Goal: Information Seeking & Learning: Check status

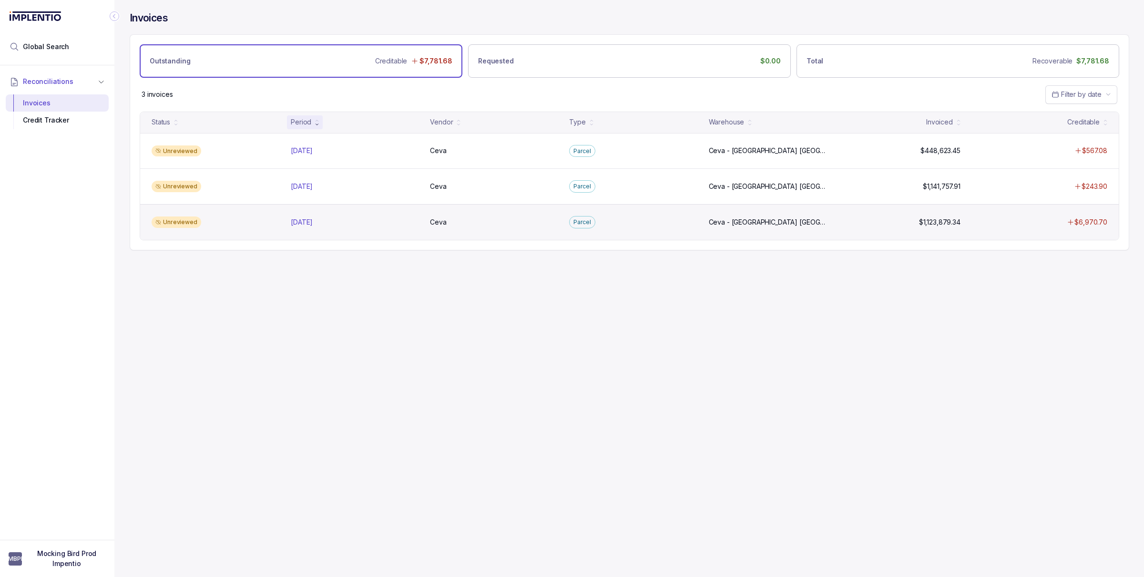
click at [290, 227] on div "[DATE] [DATE]" at bounding box center [354, 222] width 135 height 10
click at [298, 225] on p "[DATE]" at bounding box center [301, 222] width 27 height 10
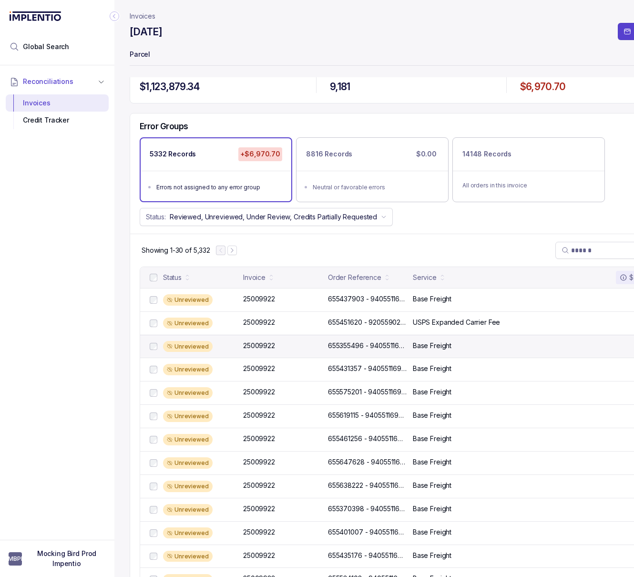
scroll to position [16, 0]
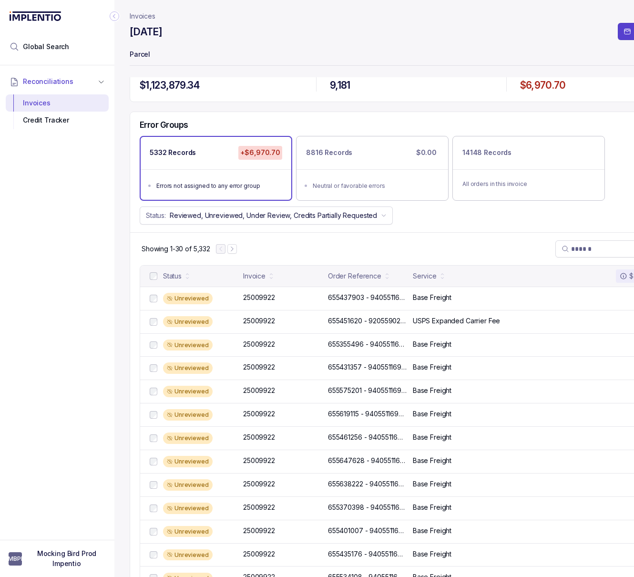
click at [138, 12] on p "Invoices" at bounding box center [143, 16] width 26 height 10
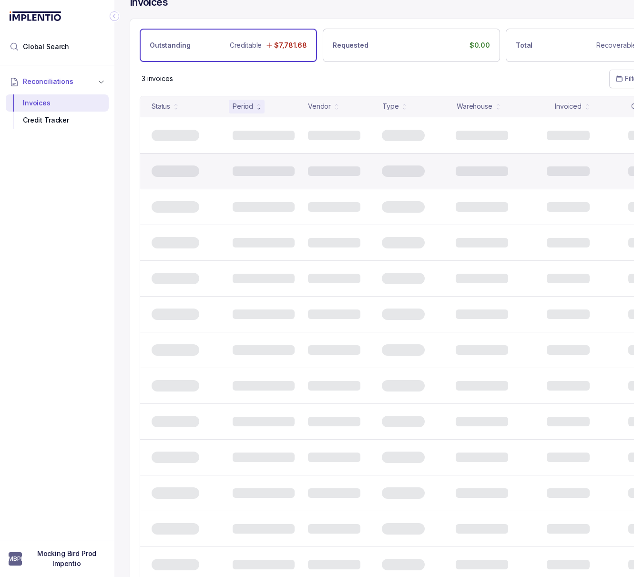
scroll to position [0, 15]
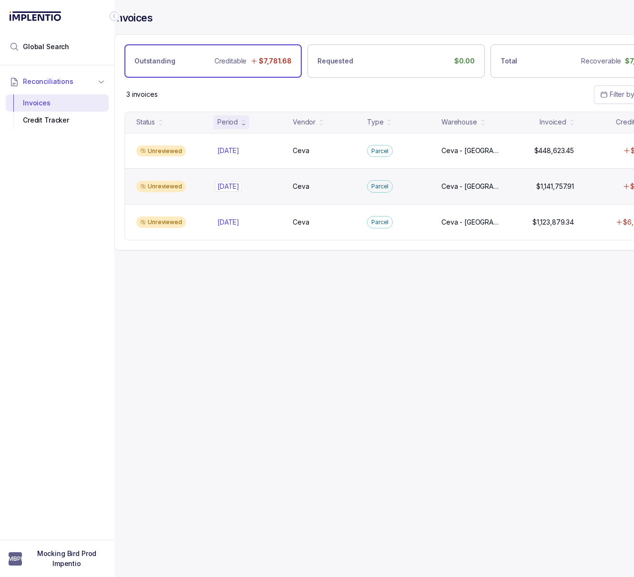
click at [237, 188] on div "[DATE] [DATE]" at bounding box center [228, 187] width 22 height 10
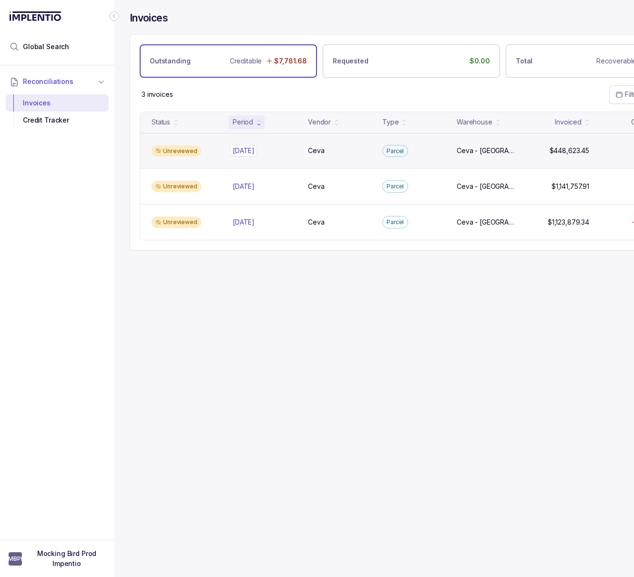
click at [249, 148] on p "[DATE]" at bounding box center [243, 150] width 27 height 10
click at [248, 155] on p "[DATE]" at bounding box center [243, 150] width 27 height 10
click at [255, 155] on p "[DATE]" at bounding box center [243, 150] width 27 height 10
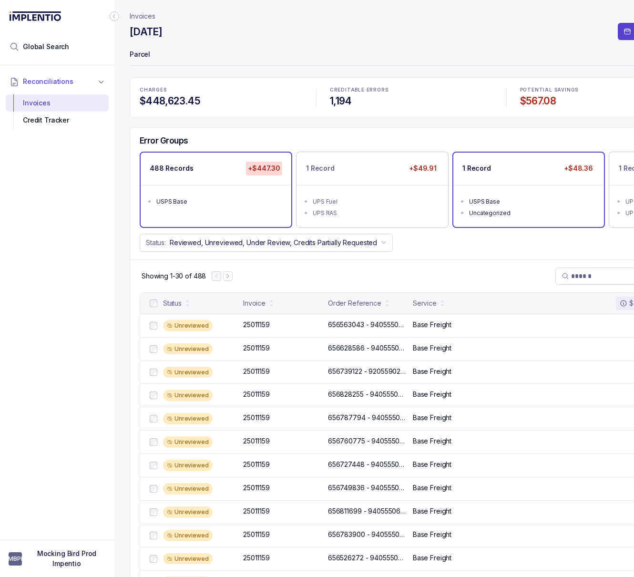
click at [479, 218] on ul "USPS Base Uncategorized" at bounding box center [528, 206] width 151 height 42
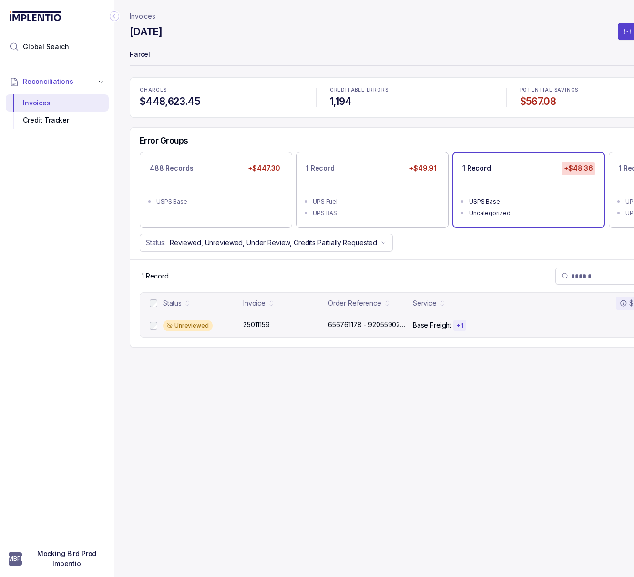
click at [253, 335] on div "Unreviewed 25011159 25011159 656761178 - 9205590222560639844352 656761178 - 920…" at bounding box center [411, 325] width 542 height 23
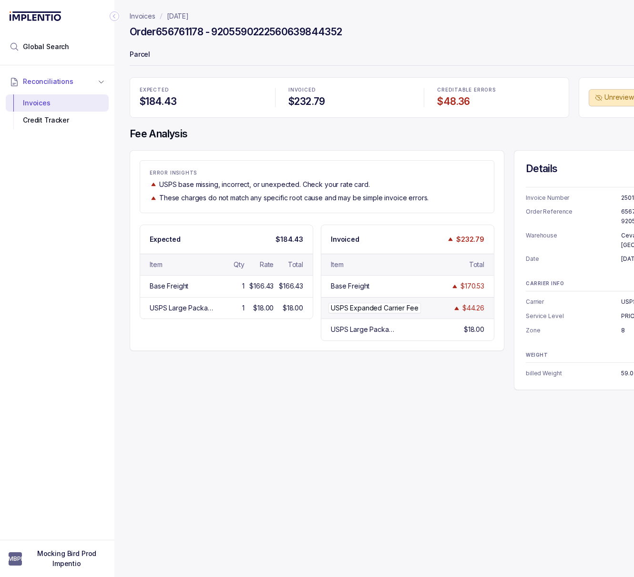
click at [365, 312] on p "USPS Expanded Carrier Fee" at bounding box center [374, 308] width 92 height 10
drag, startPoint x: 417, startPoint y: 311, endPoint x: 328, endPoint y: 308, distance: 89.6
click at [328, 308] on p "USPS Expanded Carrier Fee" at bounding box center [374, 308] width 92 height 10
copy div "USPS Expanded Carrier Fee USPS Expanded Carrier Fee"
click at [152, 16] on p "Invoices" at bounding box center [143, 16] width 26 height 10
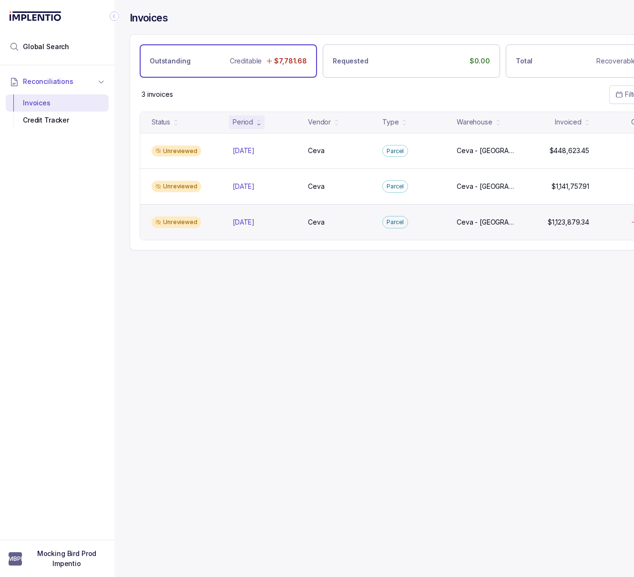
click at [227, 223] on div "Unreviewed [DATE] [DATE] [GEOGRAPHIC_DATA] [GEOGRAPHIC_DATA] [GEOGRAPHIC_DATA],…" at bounding box center [411, 222] width 542 height 36
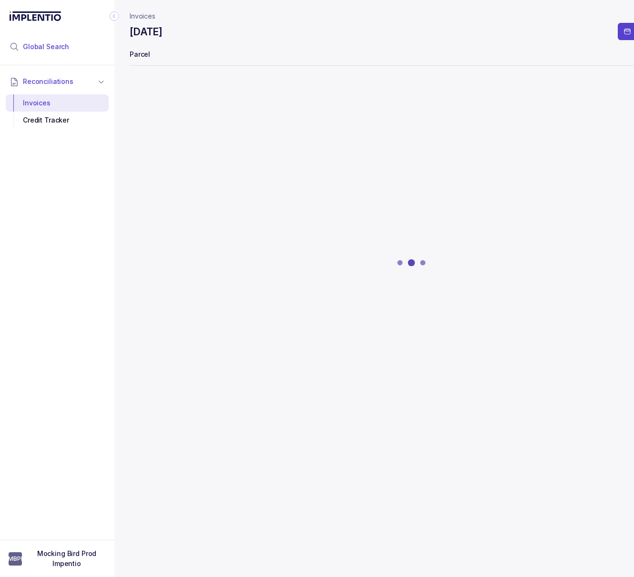
click at [80, 48] on li "Global Search" at bounding box center [57, 46] width 103 height 21
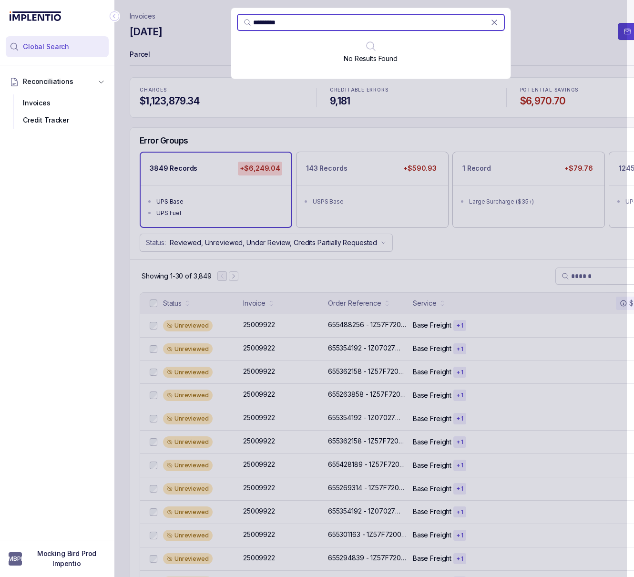
type input "********"
click at [77, 433] on div "Reconciliations Invoices Credit Tracker" at bounding box center [57, 299] width 114 height 468
click at [107, 351] on div "Reconciliations Invoices Credit Tracker" at bounding box center [57, 299] width 114 height 468
click at [172, 204] on div "******** No Results Found" at bounding box center [370, 288] width 512 height 577
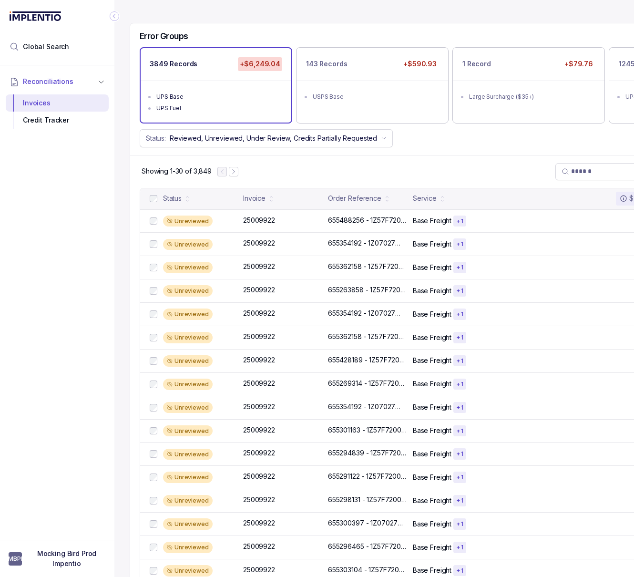
scroll to position [0, 67]
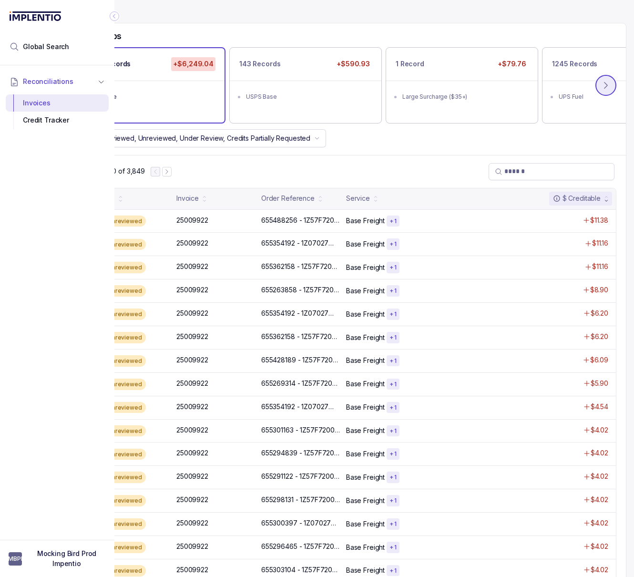
click at [610, 85] on button at bounding box center [605, 85] width 21 height 21
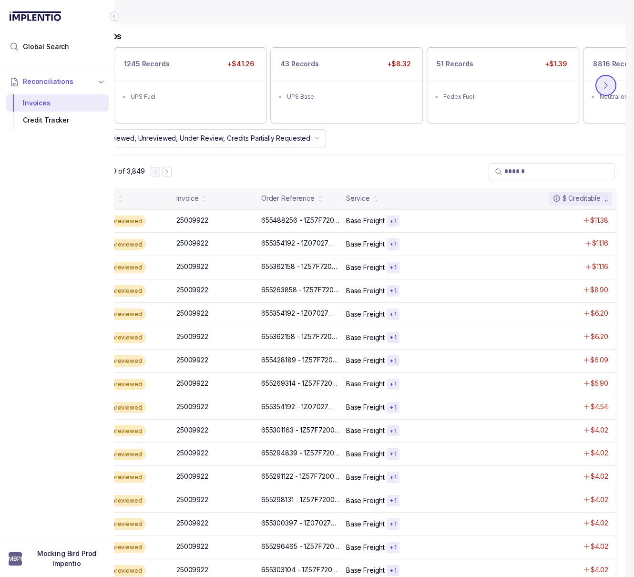
click at [611, 85] on button at bounding box center [605, 85] width 21 height 21
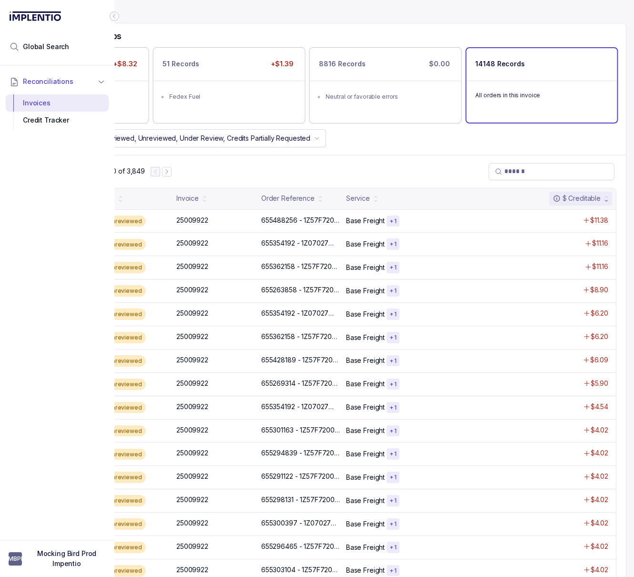
click at [611, 85] on div "All orders in this invoice" at bounding box center [541, 95] width 151 height 29
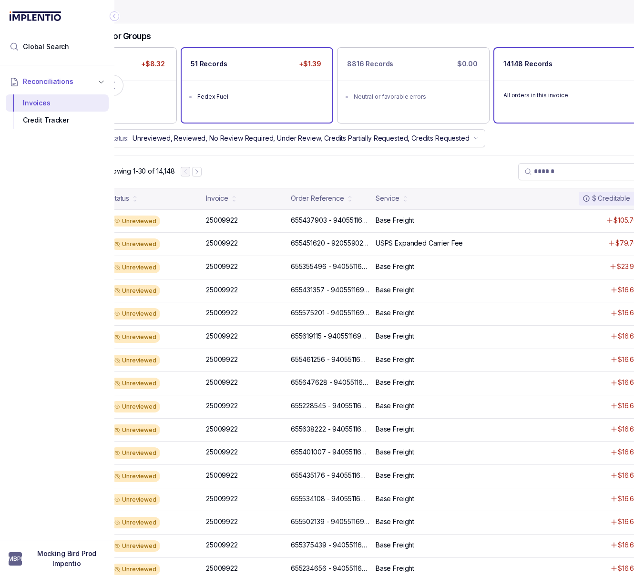
scroll to position [0, 0]
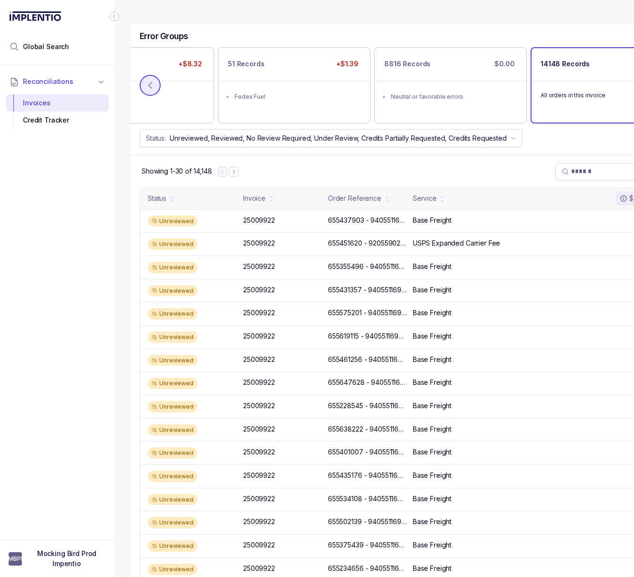
click at [151, 89] on icon at bounding box center [150, 86] width 10 height 10
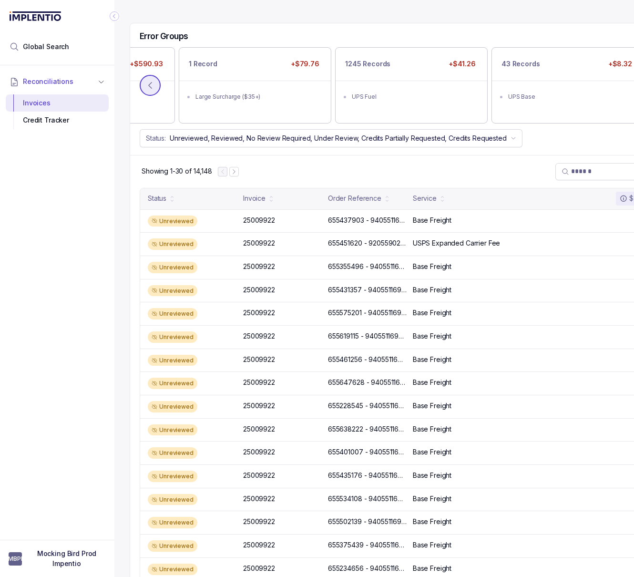
click at [152, 84] on icon at bounding box center [150, 86] width 10 height 10
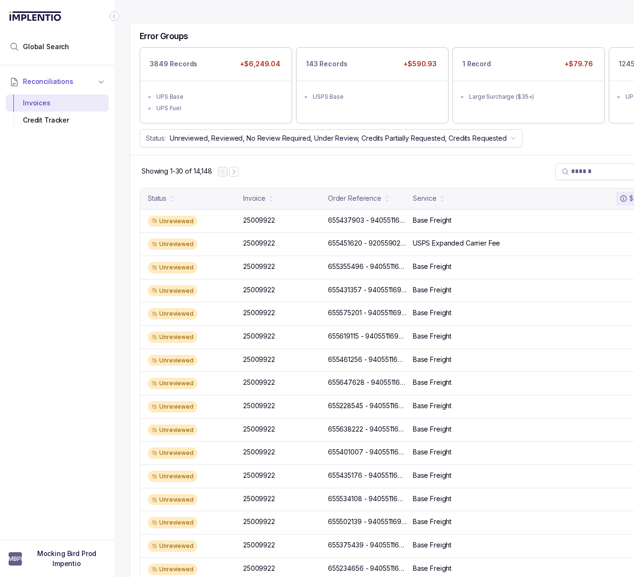
click at [113, 13] on icon "Collapse Icon" at bounding box center [115, 16] width 10 height 10
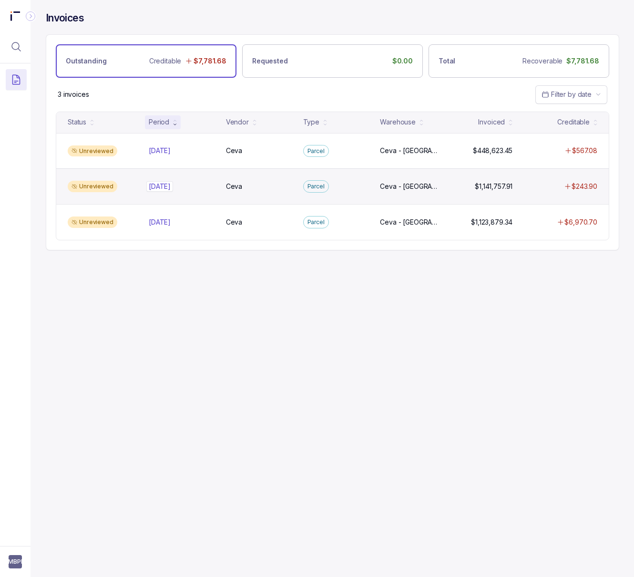
click at [172, 184] on p "[DATE]" at bounding box center [159, 186] width 27 height 10
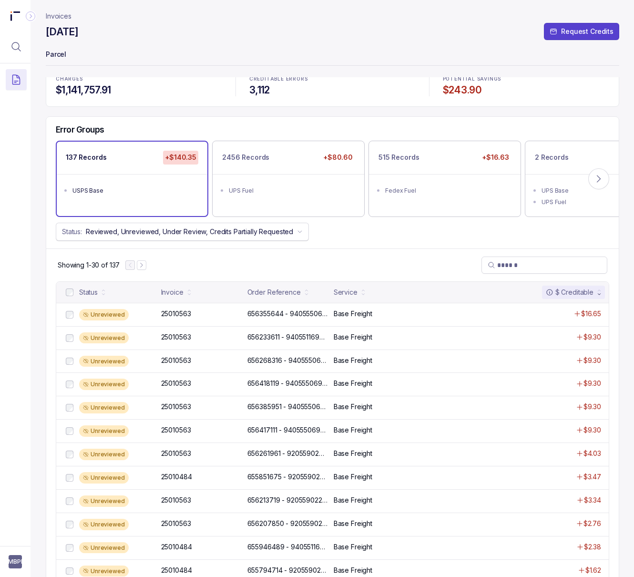
scroll to position [14, 0]
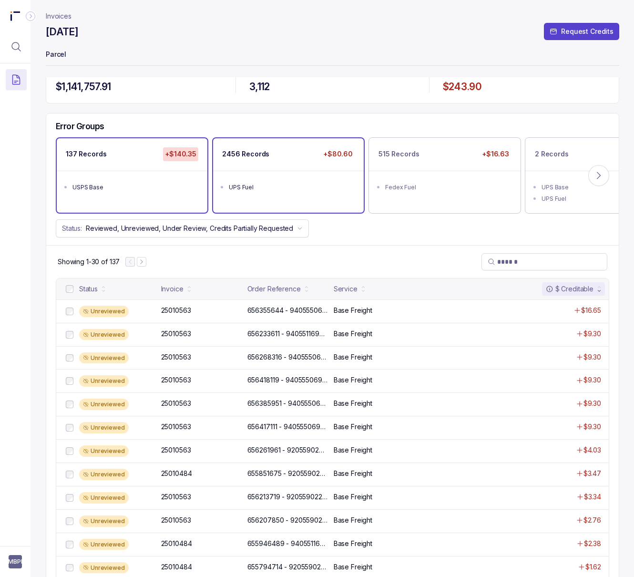
click at [284, 158] on div "2456 Records +$80.60" at bounding box center [288, 154] width 151 height 32
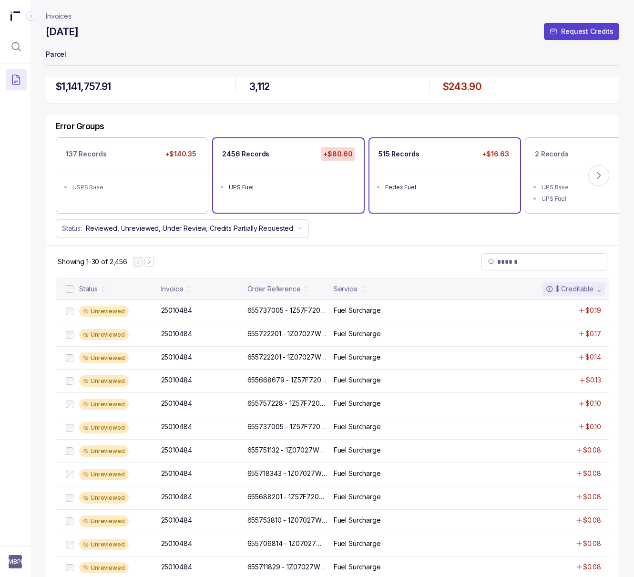
click at [385, 171] on ul "Fedex Fuel" at bounding box center [444, 186] width 151 height 30
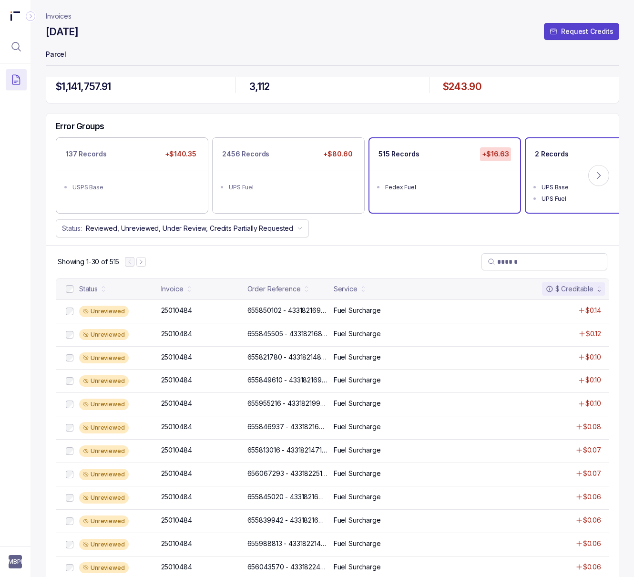
click at [582, 194] on div "UPS Fuel" at bounding box center [603, 199] width 125 height 10
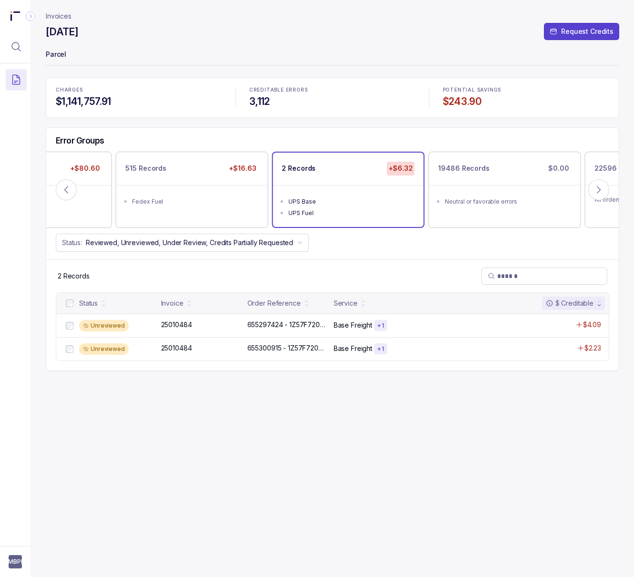
scroll to position [0, 0]
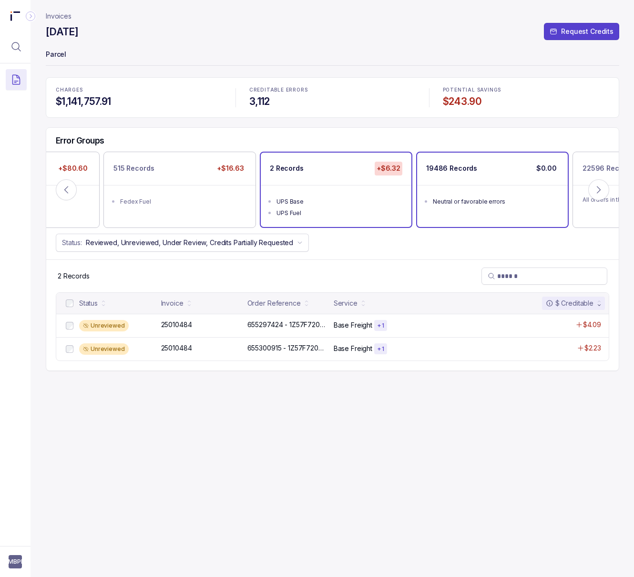
click at [544, 192] on ul "Neutral or favorable errors" at bounding box center [492, 200] width 151 height 30
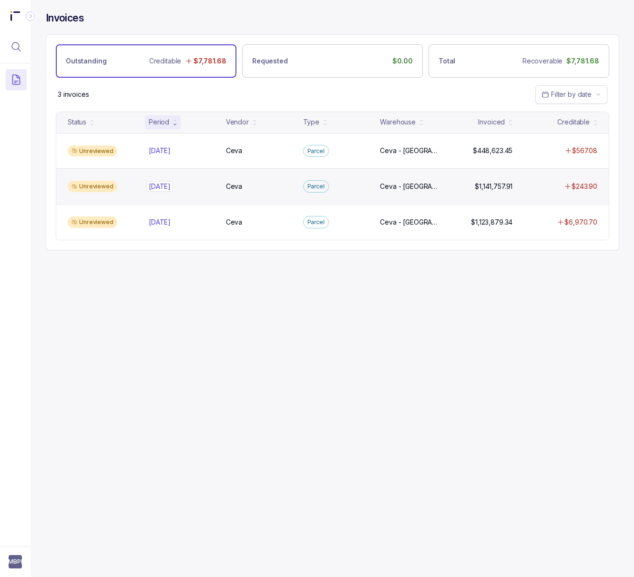
click at [154, 183] on div "[DATE] [DATE]" at bounding box center [160, 187] width 22 height 10
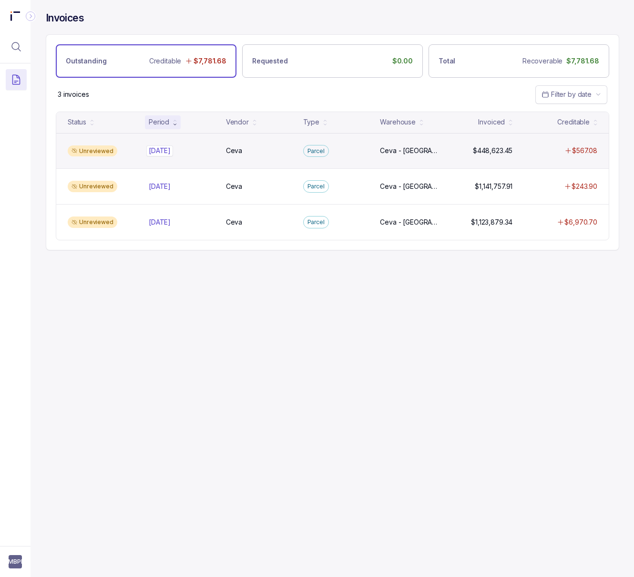
click at [163, 149] on p "[DATE]" at bounding box center [159, 150] width 27 height 10
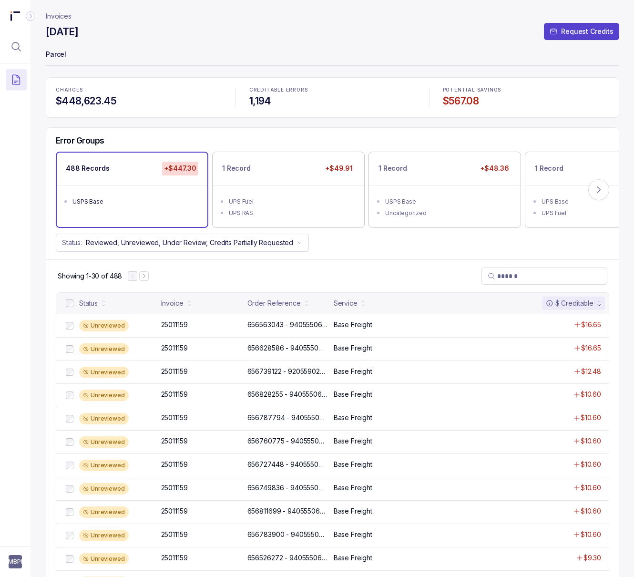
click at [176, 53] on p "Parcel" at bounding box center [332, 55] width 573 height 19
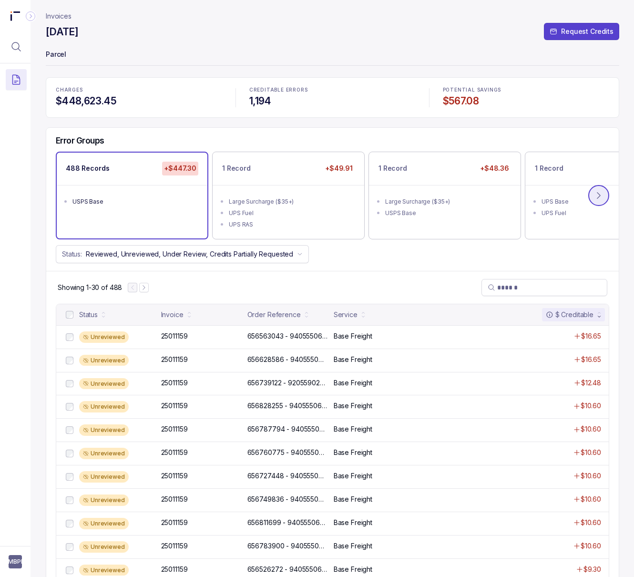
click at [598, 195] on icon at bounding box center [598, 195] width 3 height 6
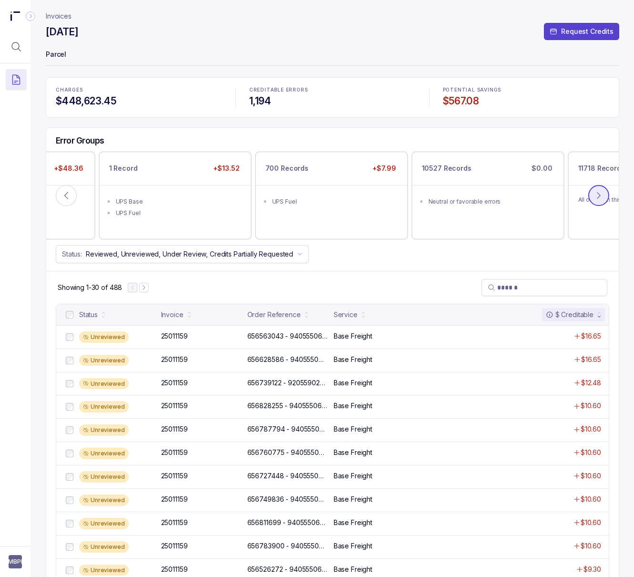
click at [598, 195] on icon at bounding box center [598, 195] width 3 height 6
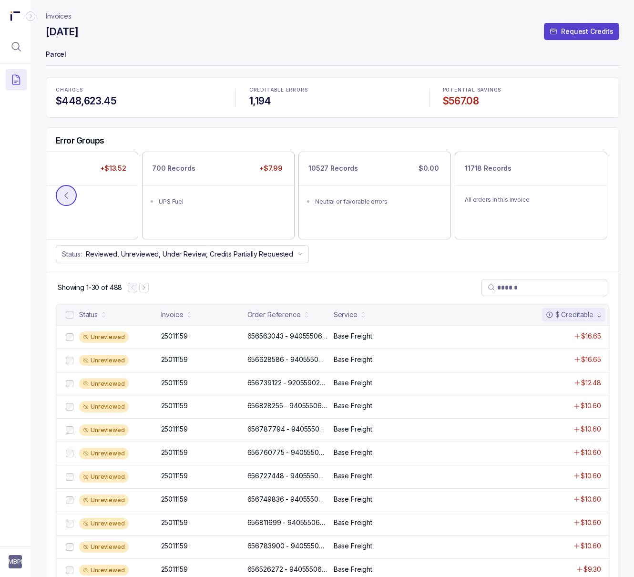
click at [67, 195] on icon at bounding box center [66, 196] width 10 height 10
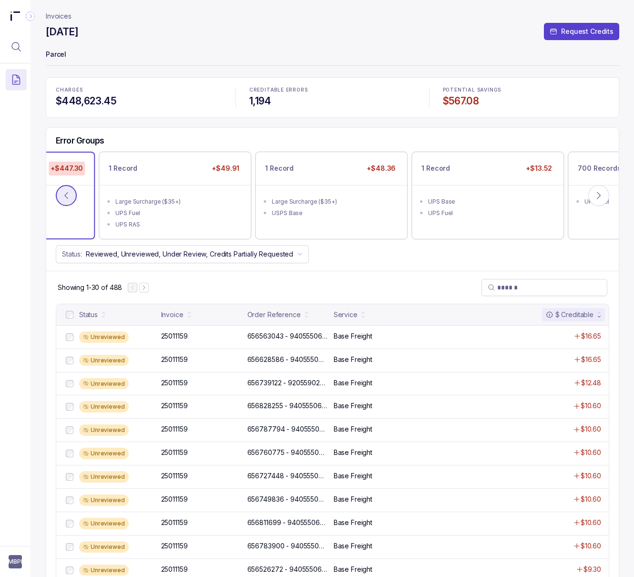
click at [67, 194] on icon at bounding box center [66, 196] width 10 height 10
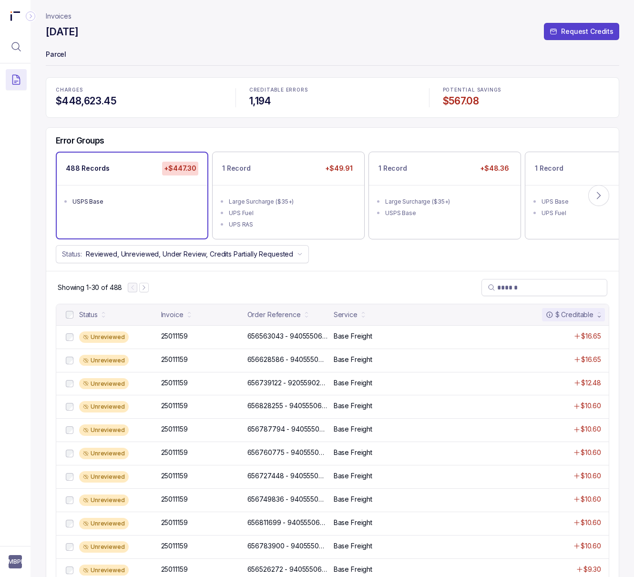
click at [58, 17] on p "Invoices" at bounding box center [59, 16] width 26 height 10
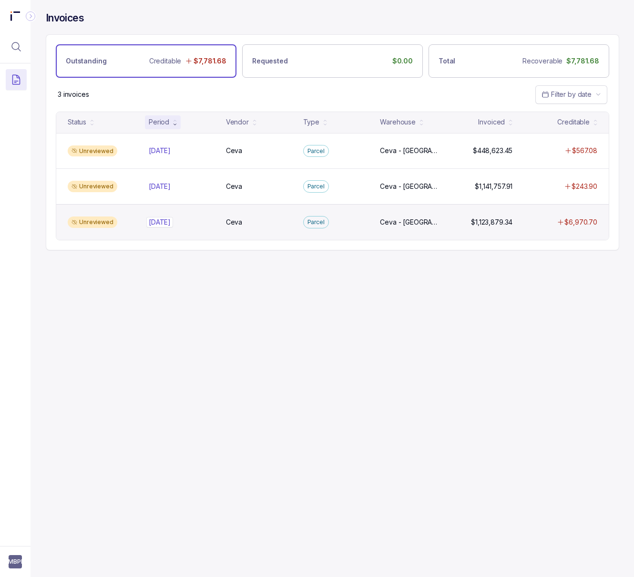
click at [158, 225] on p "[DATE]" at bounding box center [159, 222] width 27 height 10
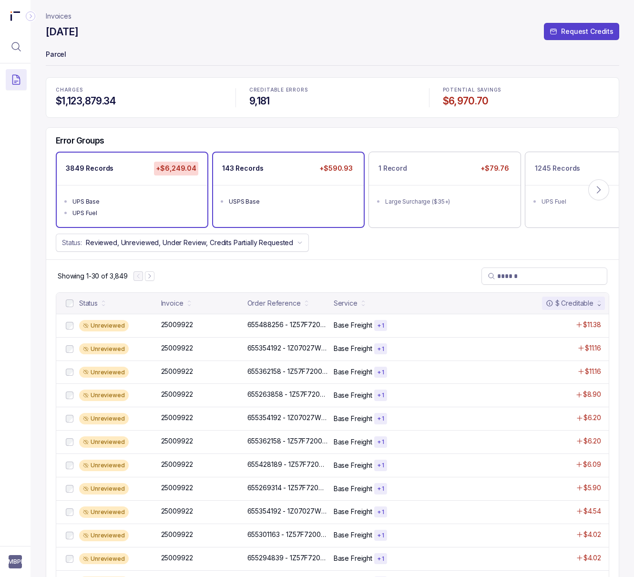
click at [309, 206] on li "USPS Base" at bounding box center [295, 200] width 132 height 11
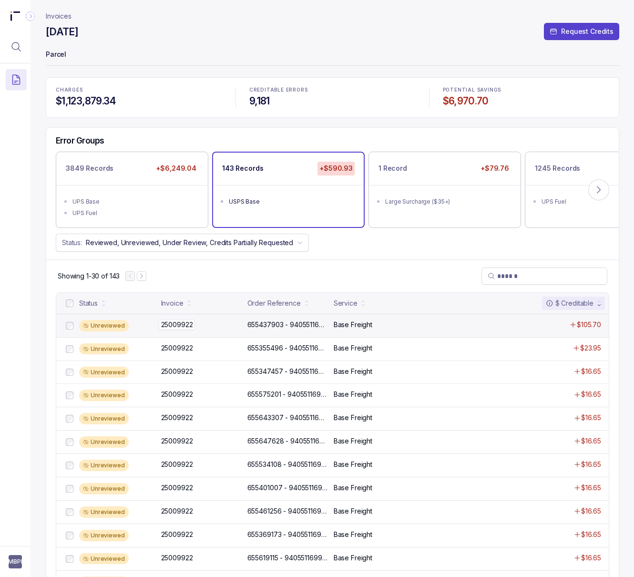
click at [225, 326] on div "25009922 25009922" at bounding box center [201, 325] width 81 height 10
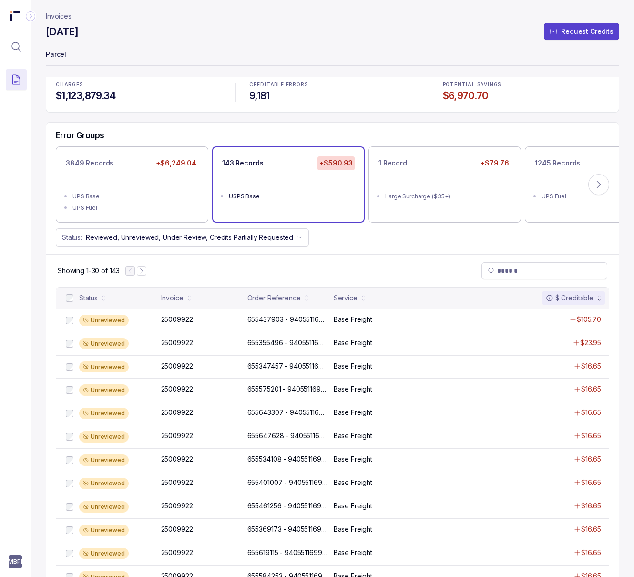
scroll to position [6, 0]
click at [594, 186] on icon at bounding box center [599, 184] width 10 height 10
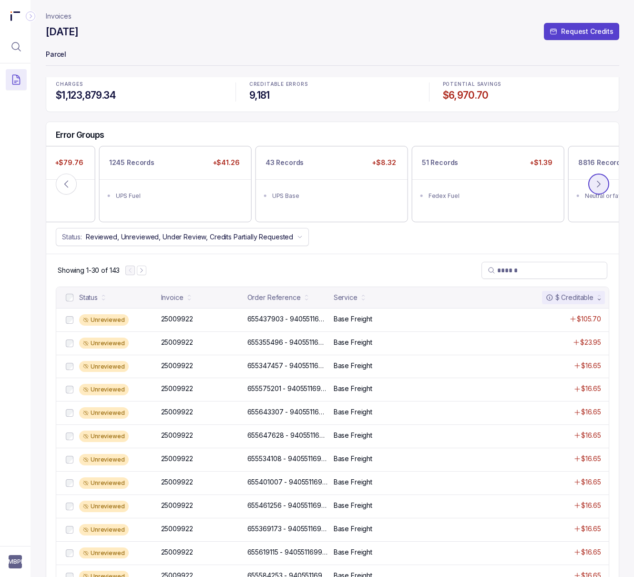
click at [594, 186] on icon at bounding box center [599, 184] width 10 height 10
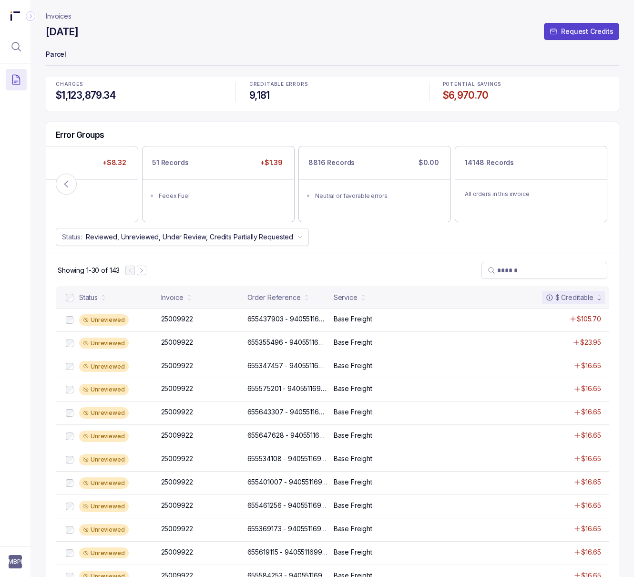
click at [53, 10] on header "Invoices [DATE] Request Credits Parcel" at bounding box center [332, 38] width 573 height 77
click at [66, 17] on p "Invoices" at bounding box center [59, 16] width 26 height 10
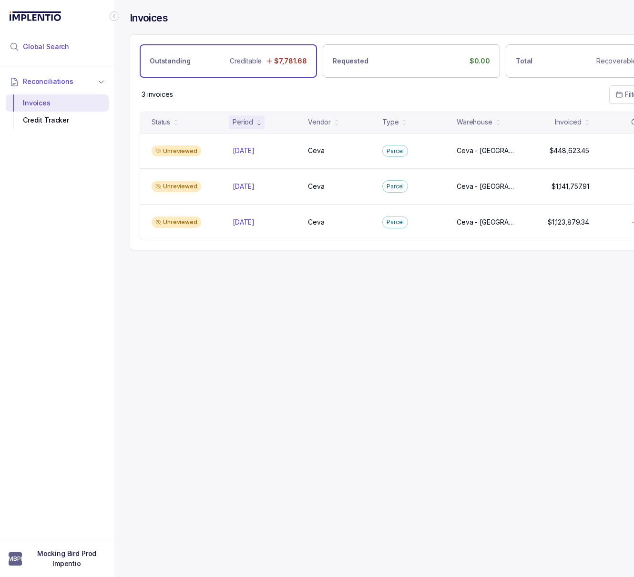
click at [65, 47] on span "Global Search" at bounding box center [46, 47] width 46 height 10
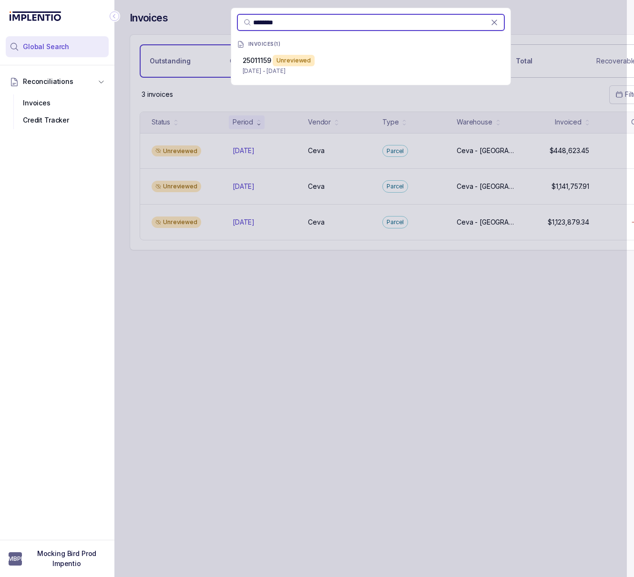
type input "********"
click at [291, 58] on div "Unreviewed" at bounding box center [294, 60] width 42 height 11
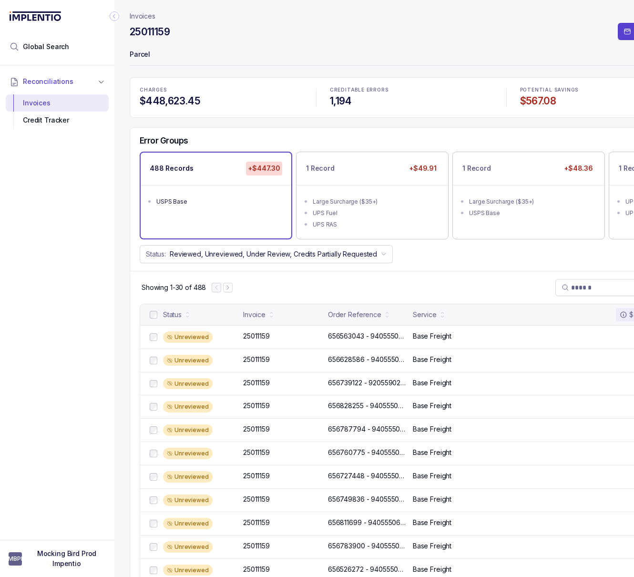
click at [113, 18] on icon "Collapse Icon" at bounding box center [115, 16] width 10 height 10
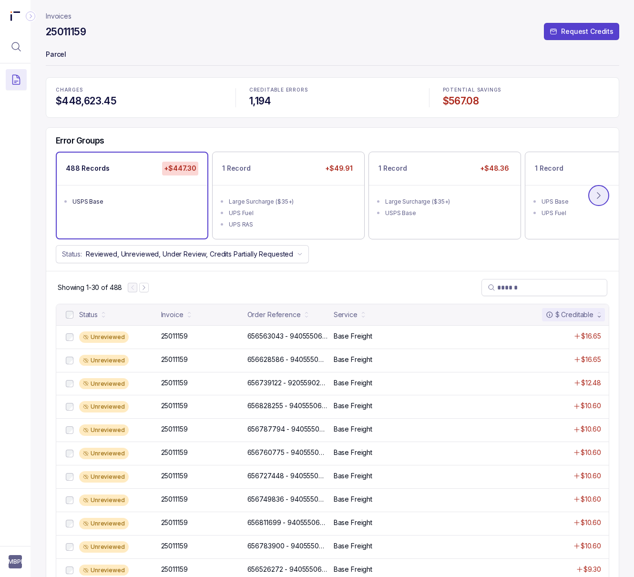
click at [598, 196] on icon at bounding box center [599, 196] width 10 height 10
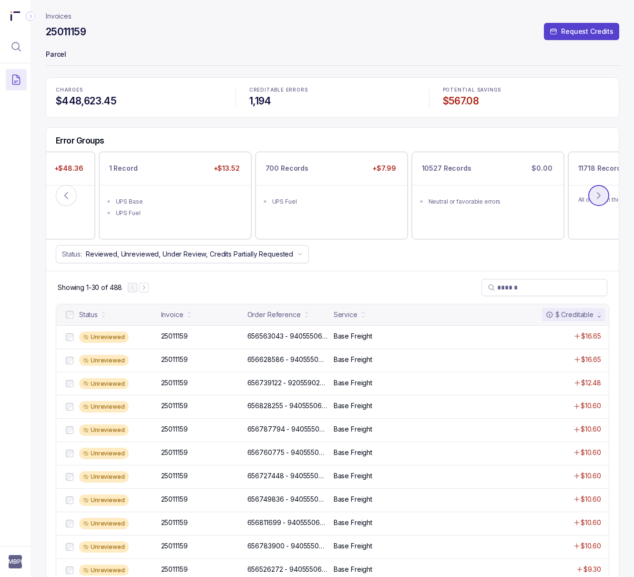
click at [598, 195] on icon at bounding box center [599, 196] width 10 height 10
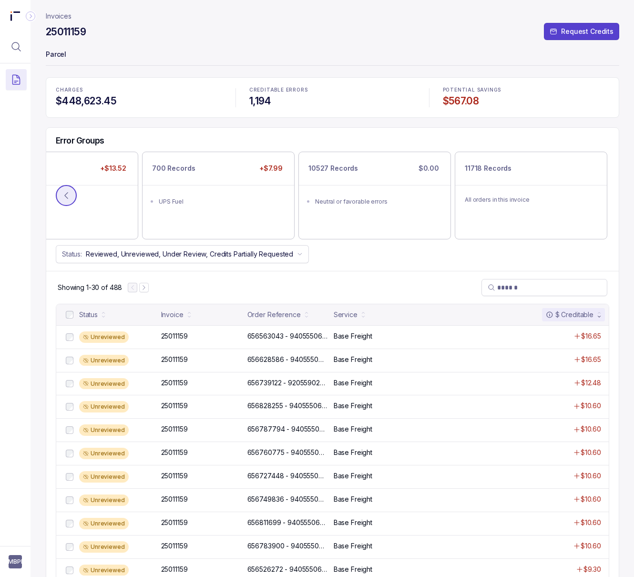
click at [70, 196] on icon at bounding box center [66, 196] width 10 height 10
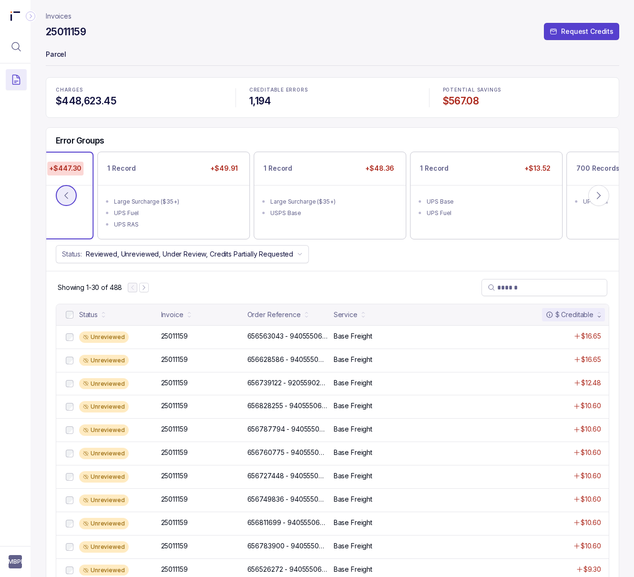
click at [70, 196] on icon at bounding box center [66, 196] width 10 height 10
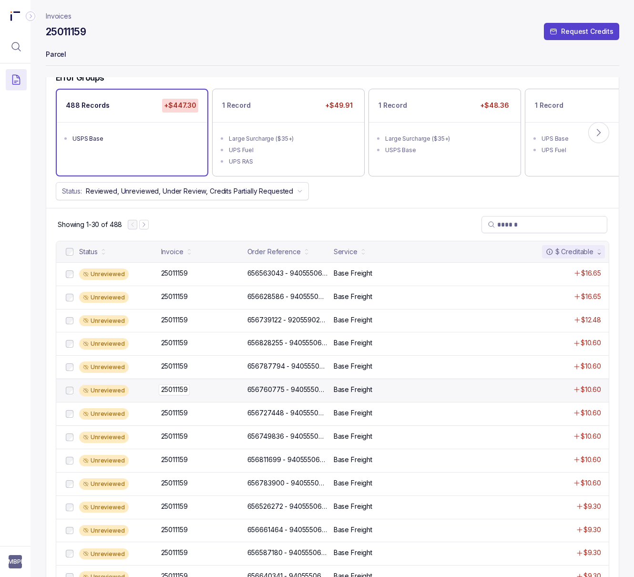
scroll to position [62, 0]
click at [189, 454] on div "Unreviewed 25011159 25011159 656811699 - 9405550699973000036352 656811699 - 940…" at bounding box center [332, 460] width 552 height 23
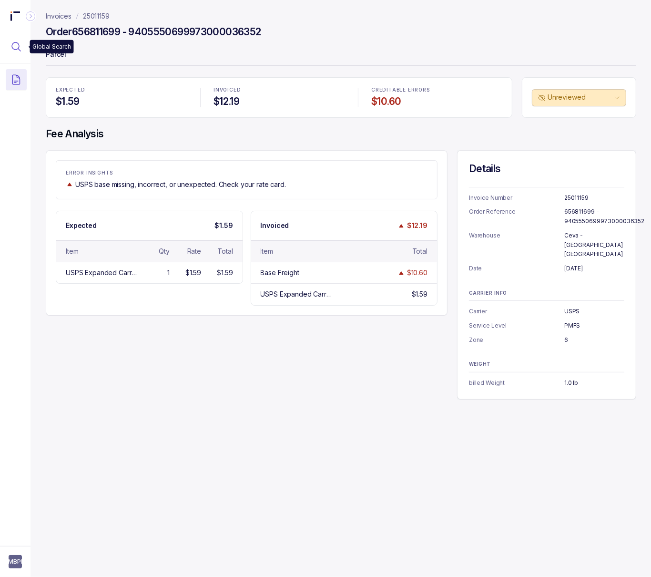
click at [14, 39] on button "Menu Icon Button MagnifyingGlassIcon" at bounding box center [16, 46] width 21 height 21
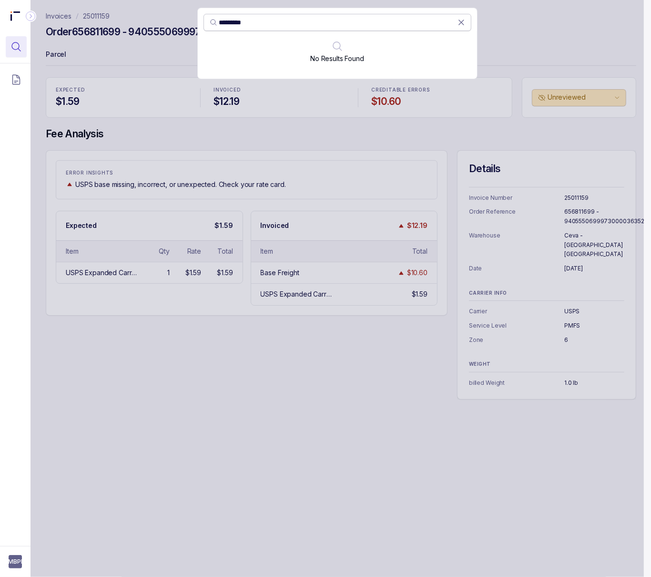
click at [228, 25] on input "********" at bounding box center [338, 23] width 238 height 10
click at [232, 22] on input "*********" at bounding box center [338, 23] width 238 height 10
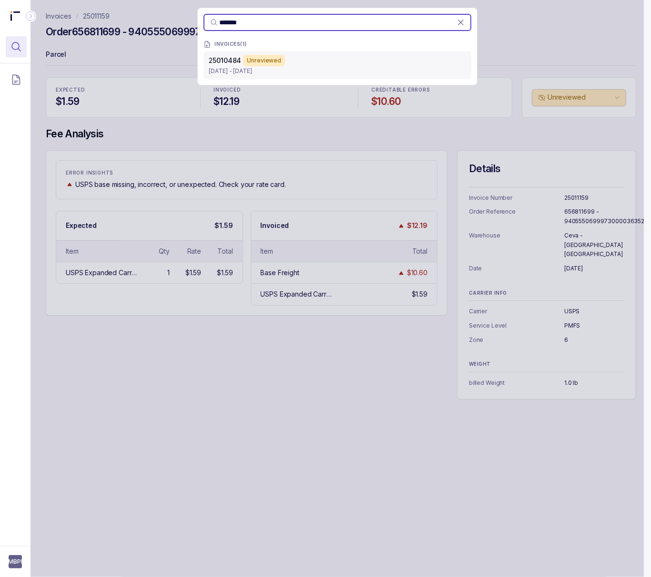
type input "*******"
click at [296, 71] on p "Jul 8 - Jul 8, 2025" at bounding box center [337, 71] width 256 height 10
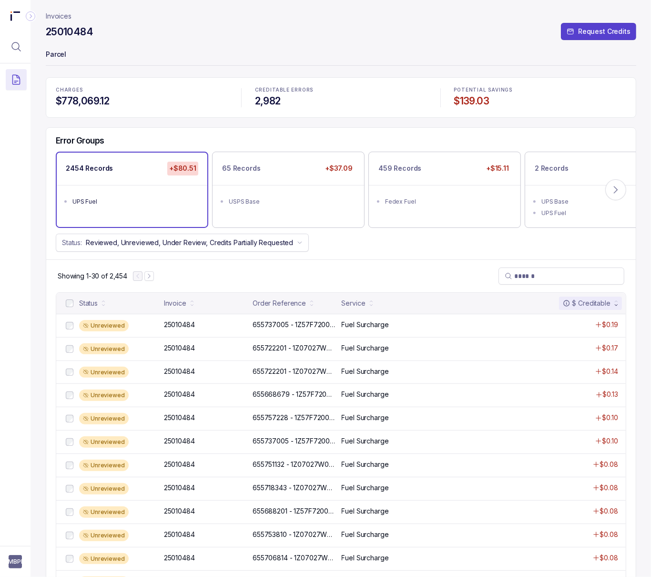
click at [56, 18] on p "Invoices" at bounding box center [59, 16] width 26 height 10
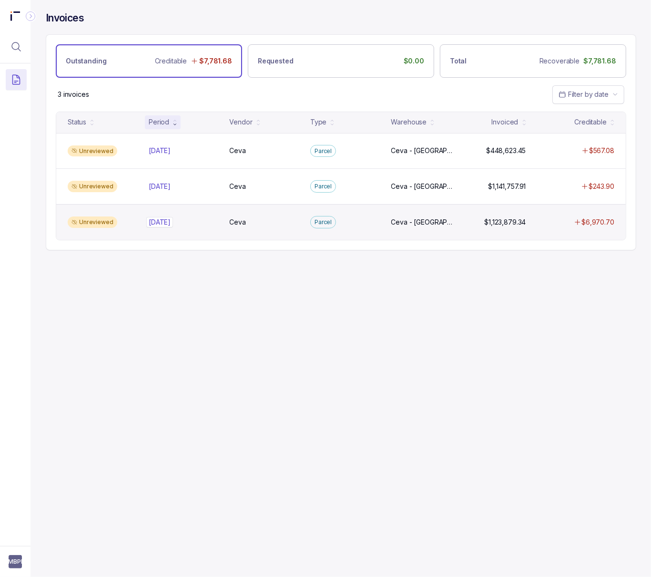
click at [155, 225] on p "[DATE]" at bounding box center [159, 222] width 27 height 10
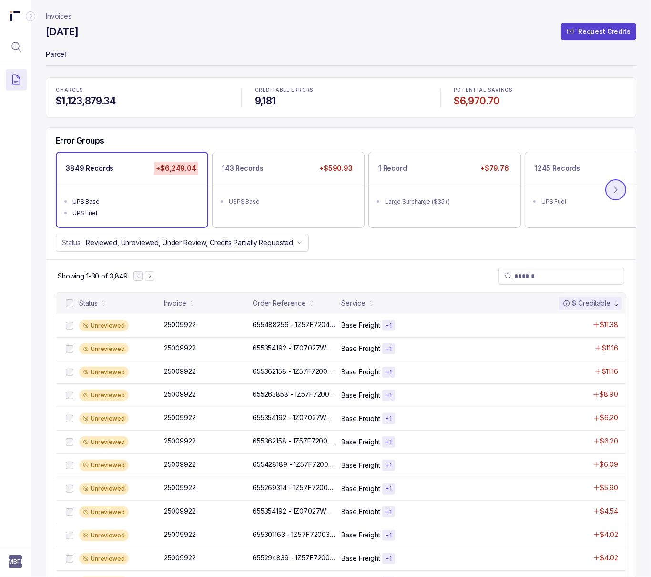
click at [612, 190] on icon at bounding box center [616, 190] width 10 height 10
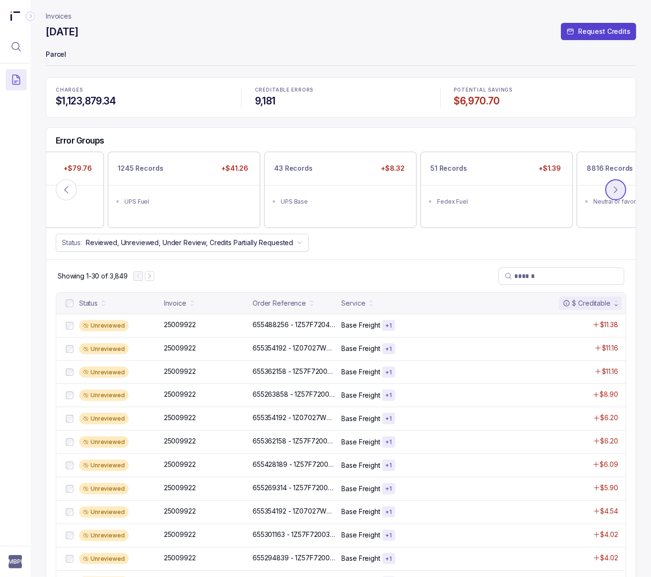
click at [612, 190] on icon at bounding box center [616, 190] width 10 height 10
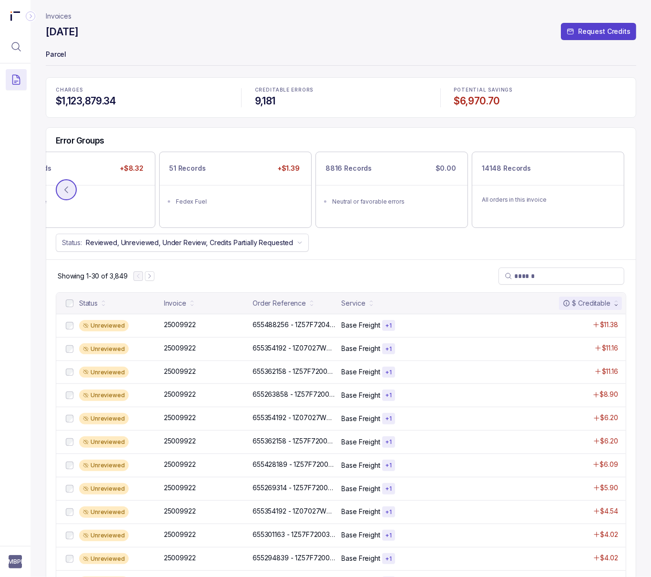
click at [62, 187] on icon at bounding box center [66, 190] width 10 height 10
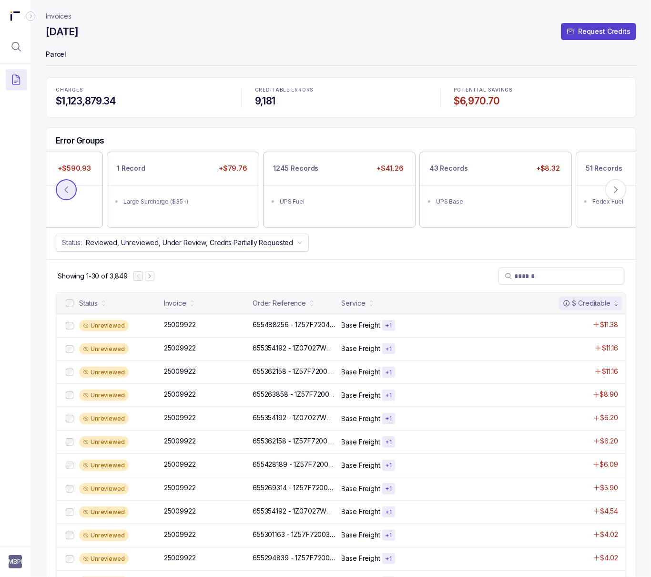
click at [62, 187] on icon at bounding box center [66, 190] width 10 height 10
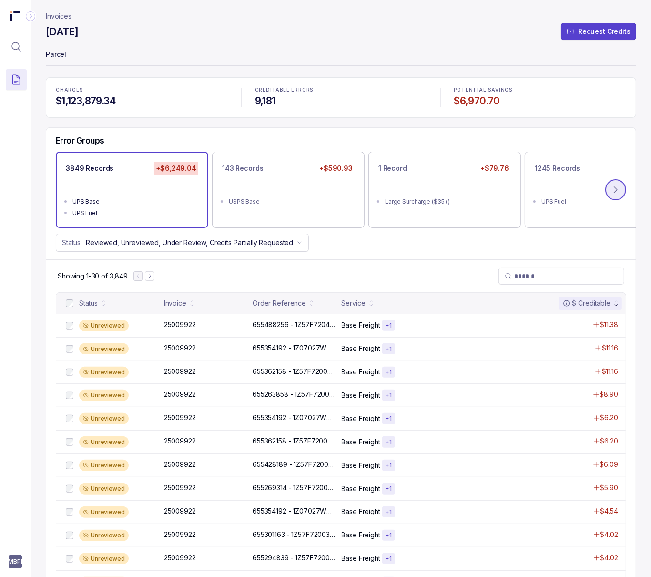
click at [615, 188] on icon at bounding box center [616, 190] width 10 height 10
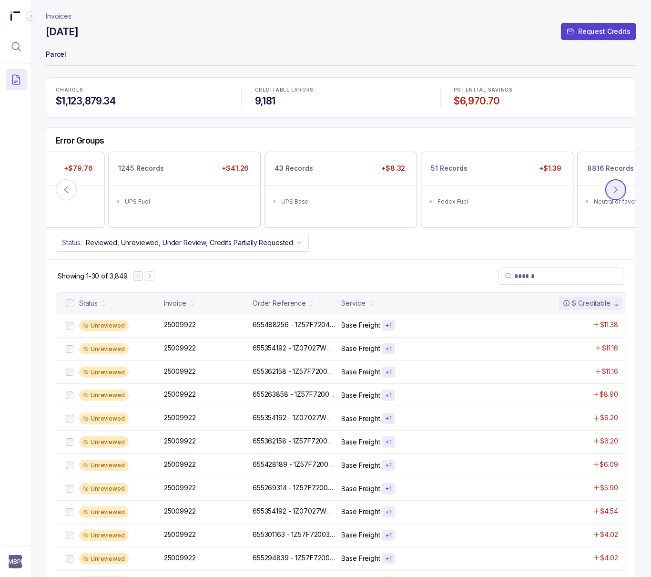
click at [615, 188] on icon at bounding box center [616, 190] width 10 height 10
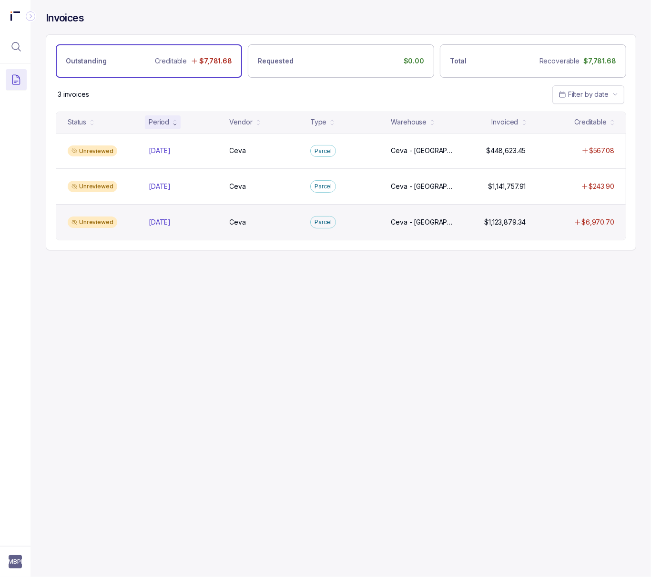
click at [163, 216] on div "Unreviewed [DATE] [DATE] [GEOGRAPHIC_DATA] [GEOGRAPHIC_DATA] [GEOGRAPHIC_DATA],…" at bounding box center [340, 222] width 569 height 36
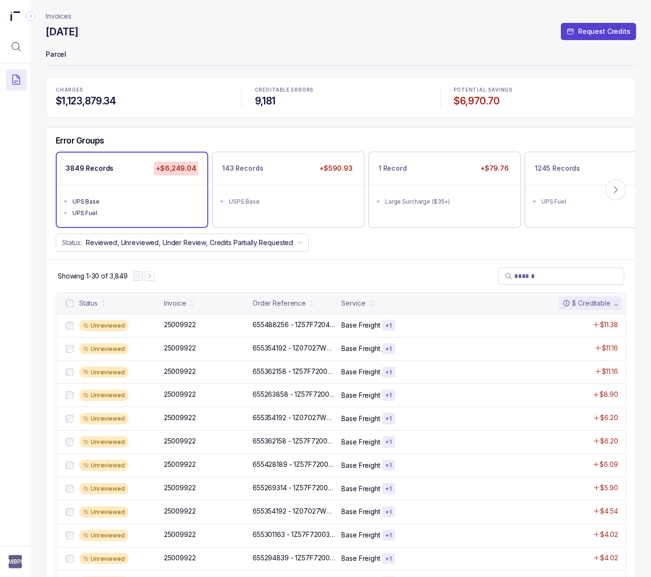
click at [49, 17] on p "Invoices" at bounding box center [59, 16] width 26 height 10
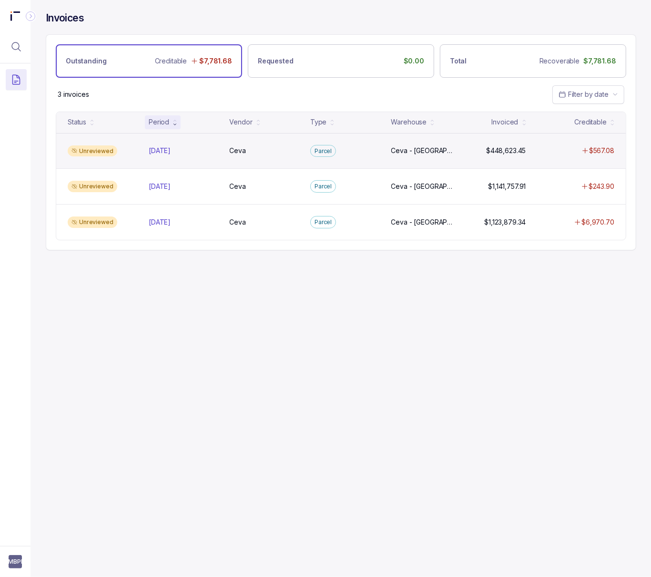
click at [176, 160] on div "Unreviewed Aug 2025 Aug 2025 Ceva Ceva Parcel Ceva - Bridge Point Rancho Cucamo…" at bounding box center [340, 151] width 569 height 36
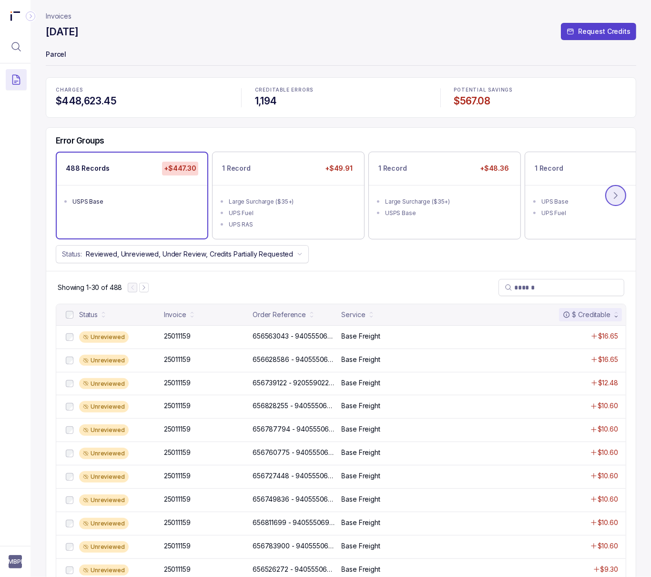
click at [615, 201] on button at bounding box center [615, 195] width 21 height 21
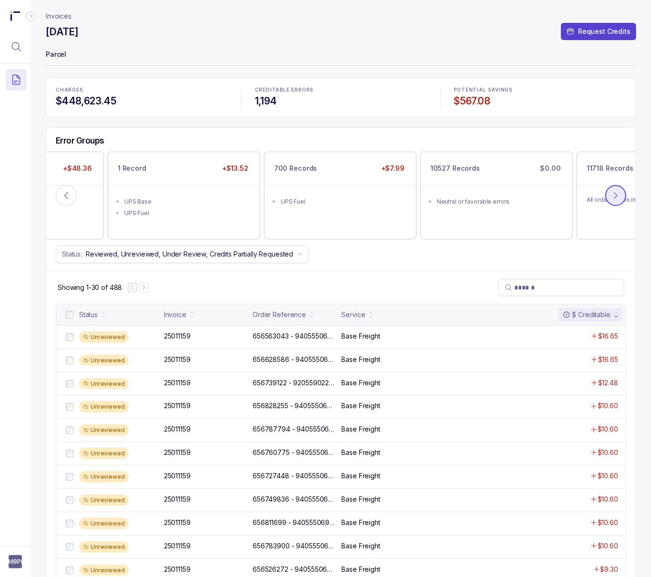
click at [615, 200] on icon at bounding box center [616, 196] width 10 height 10
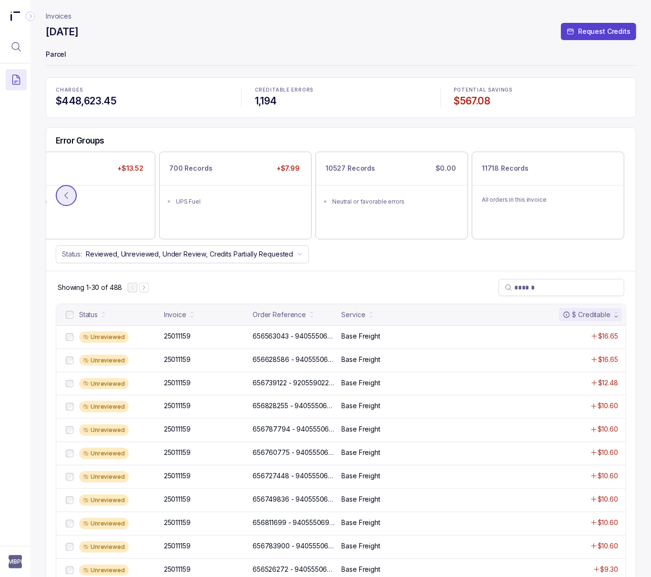
click at [74, 191] on button at bounding box center [66, 195] width 21 height 21
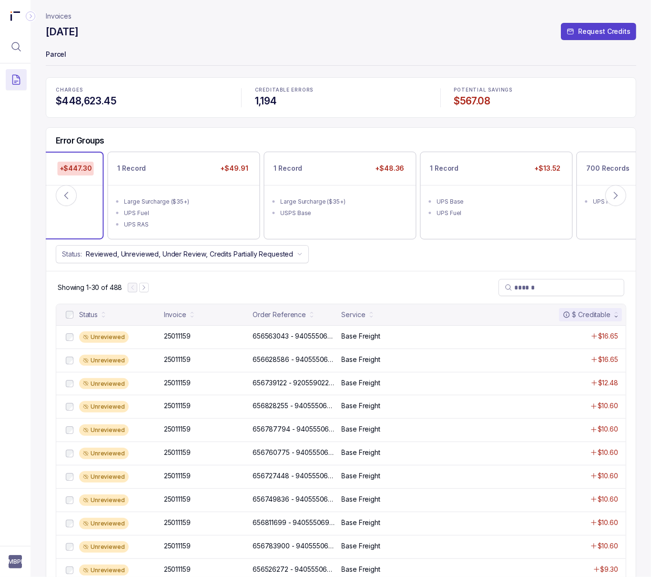
click at [57, 14] on p "Invoices" at bounding box center [59, 16] width 26 height 10
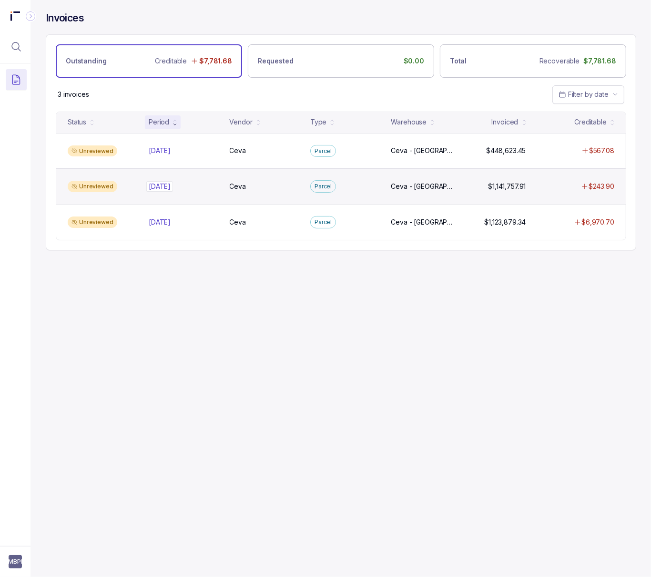
click at [171, 184] on div "[DATE] [DATE]" at bounding box center [160, 187] width 22 height 10
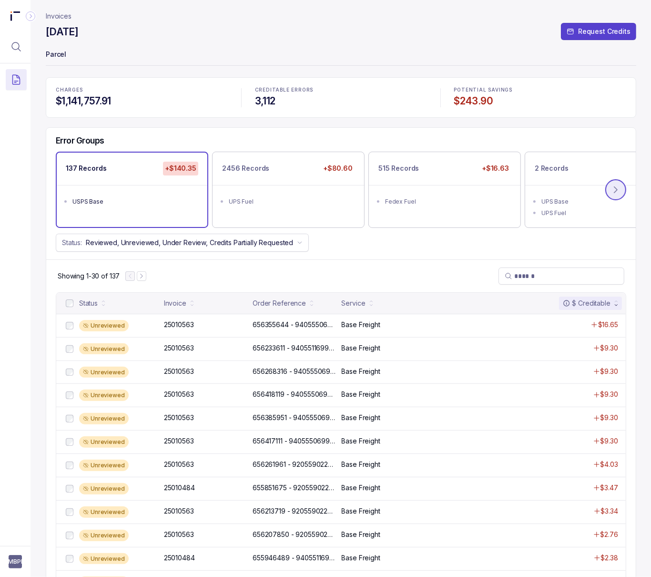
click at [611, 192] on icon at bounding box center [616, 190] width 10 height 10
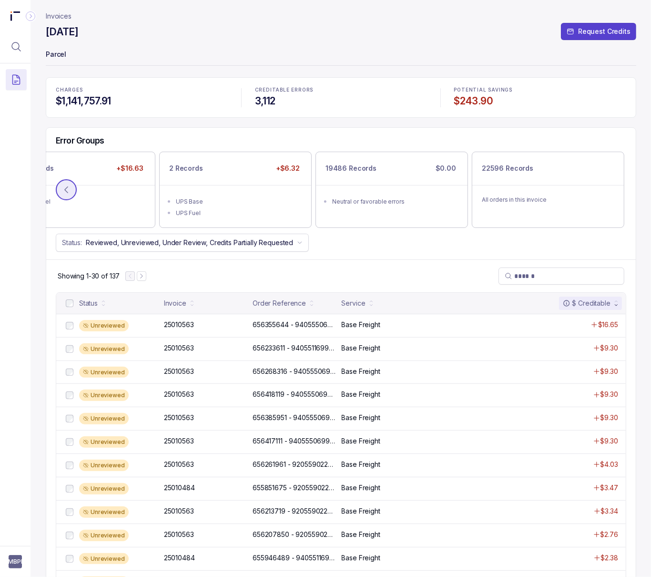
click at [68, 185] on icon at bounding box center [66, 190] width 10 height 10
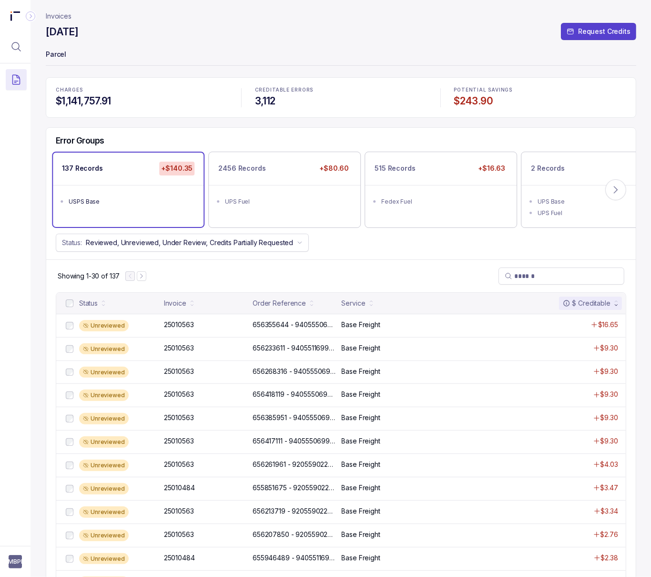
click at [59, 19] on p "Invoices" at bounding box center [59, 16] width 26 height 10
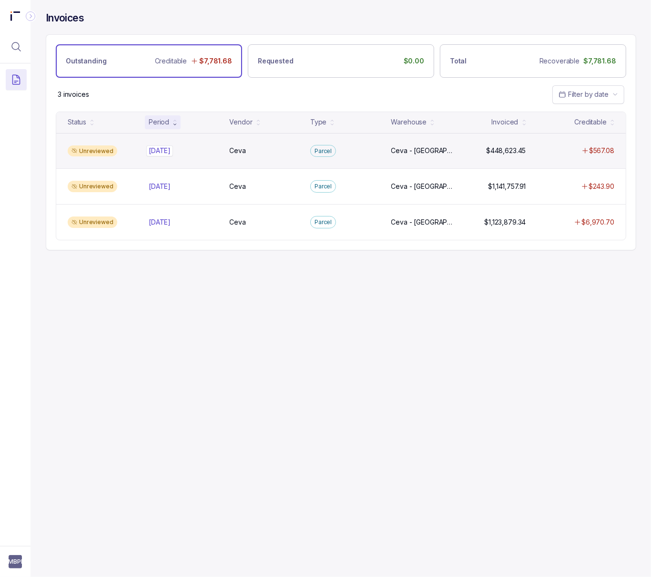
click at [157, 153] on div "Aug 2025 Aug 2025" at bounding box center [160, 151] width 22 height 10
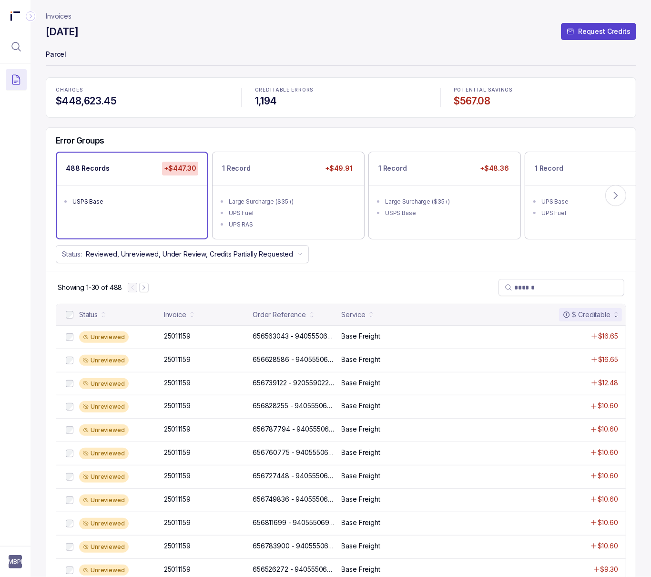
click at [61, 14] on p "Invoices" at bounding box center [59, 16] width 26 height 10
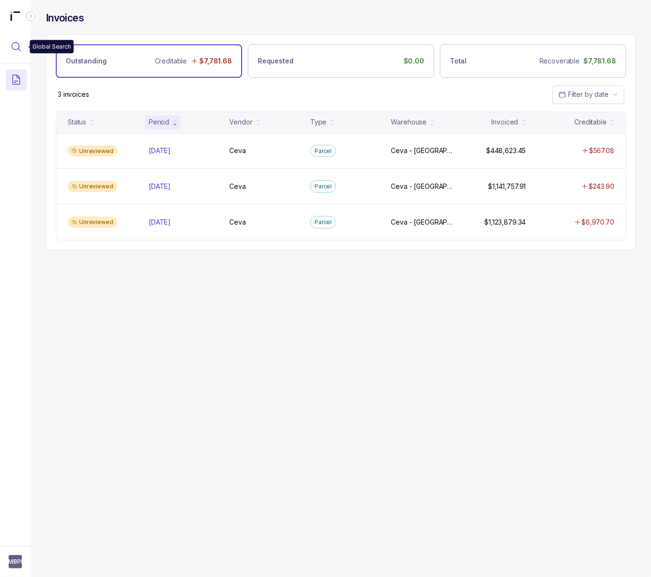
click at [19, 48] on icon "Menu Icon Button MagnifyingGlassIcon" at bounding box center [15, 46] width 11 height 11
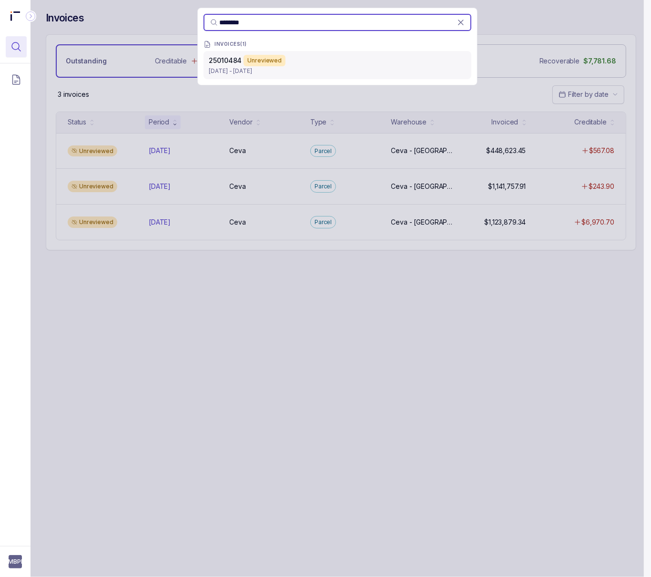
type input "********"
click at [328, 62] on div "25010484 Unreviewed" at bounding box center [337, 60] width 256 height 11
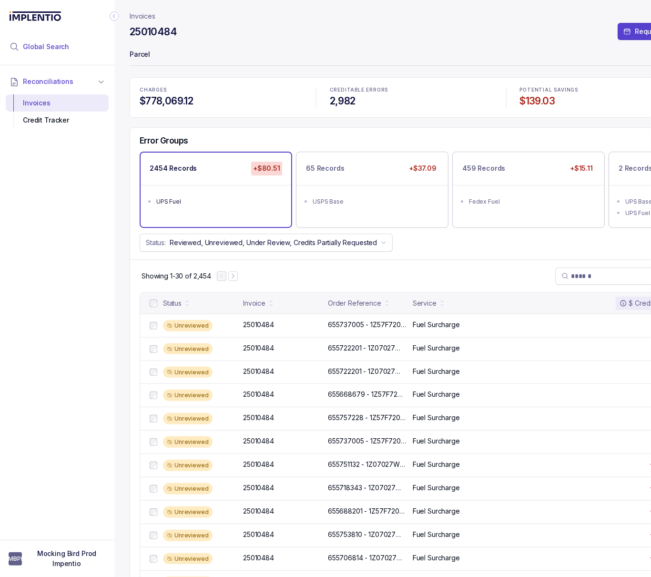
click at [50, 53] on li "Global Search" at bounding box center [57, 46] width 103 height 21
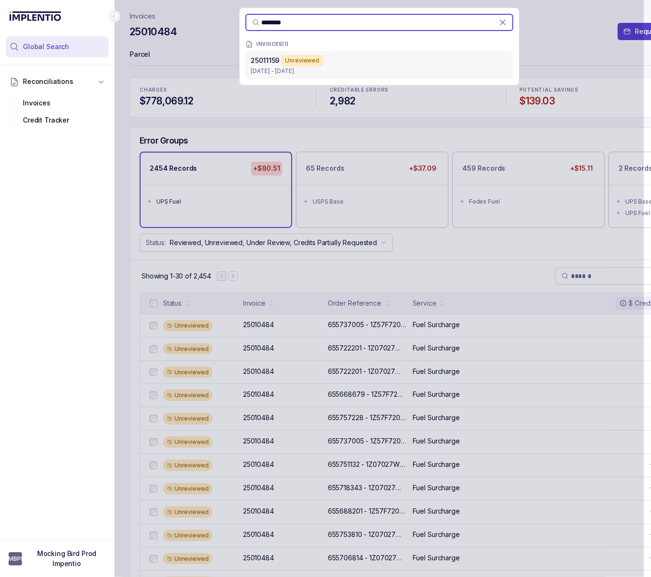
type input "********"
click at [278, 63] on span "25011159" at bounding box center [265, 60] width 29 height 8
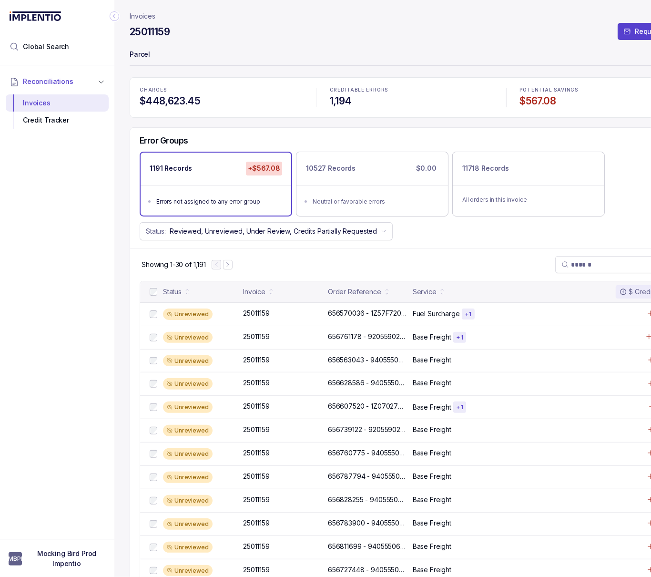
click at [149, 18] on p "Invoices" at bounding box center [143, 16] width 26 height 10
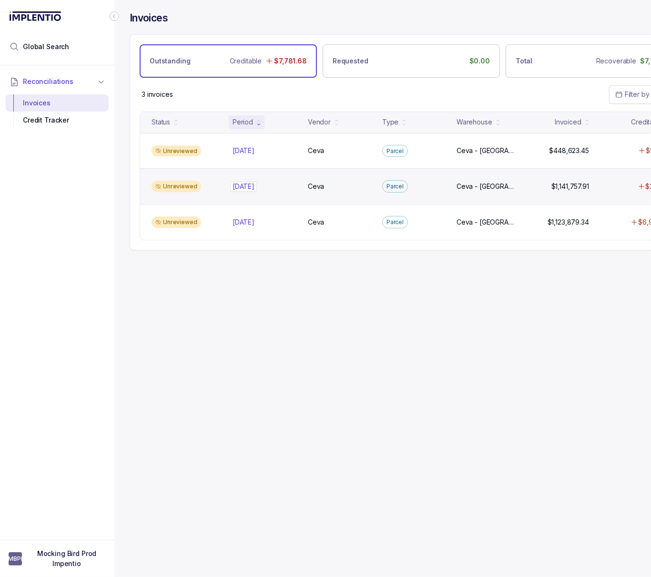
click at [246, 191] on p "[DATE]" at bounding box center [243, 186] width 27 height 10
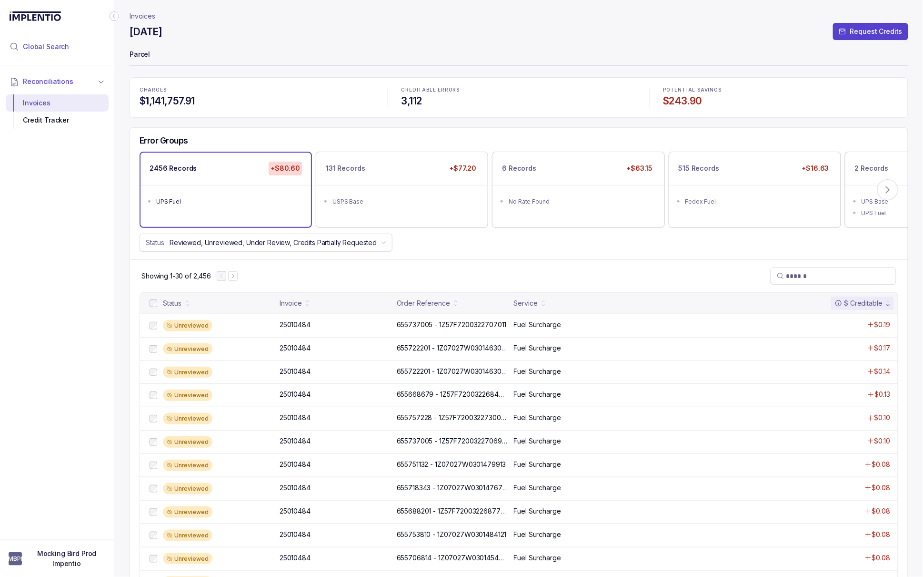
click at [68, 47] on li "Global Search" at bounding box center [57, 46] width 103 height 21
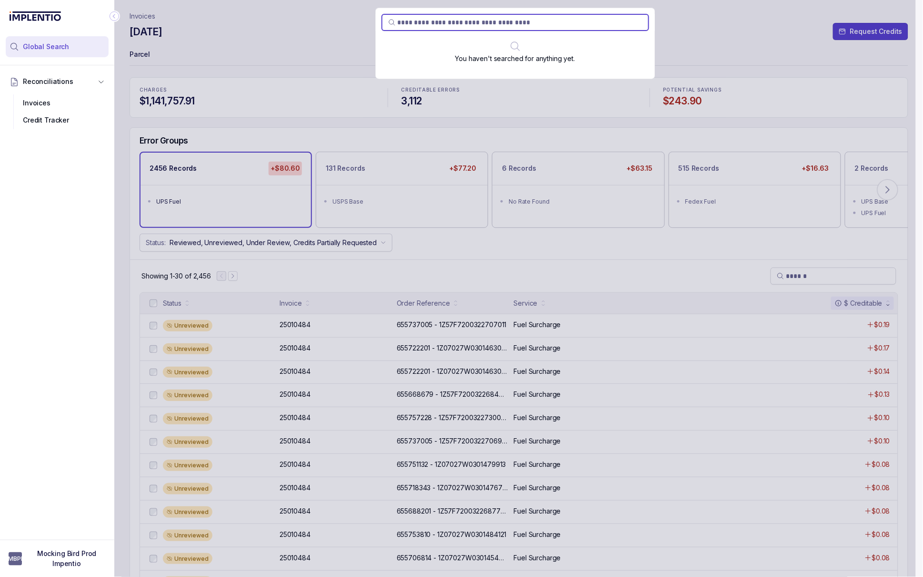
click at [68, 47] on li "Global Search" at bounding box center [57, 46] width 103 height 21
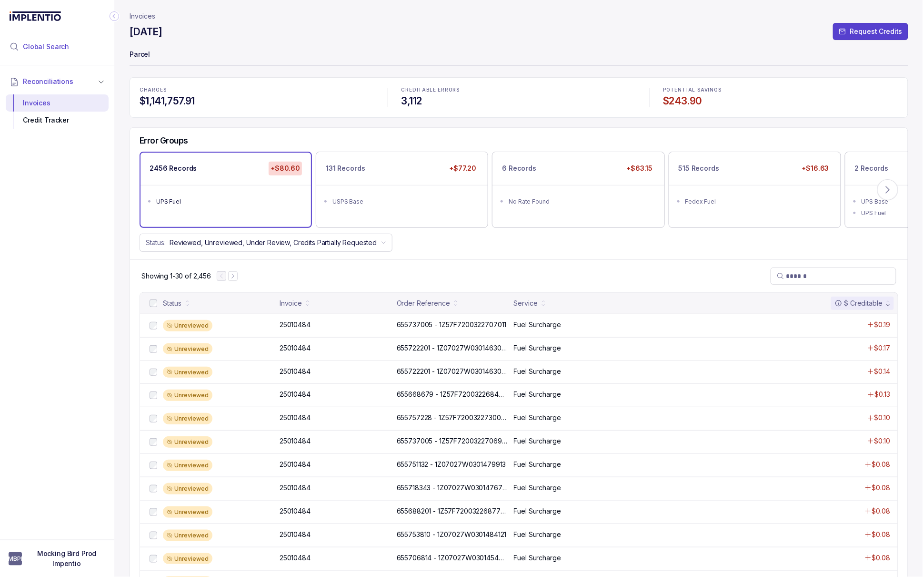
click at [75, 50] on li "Global Search" at bounding box center [57, 46] width 103 height 21
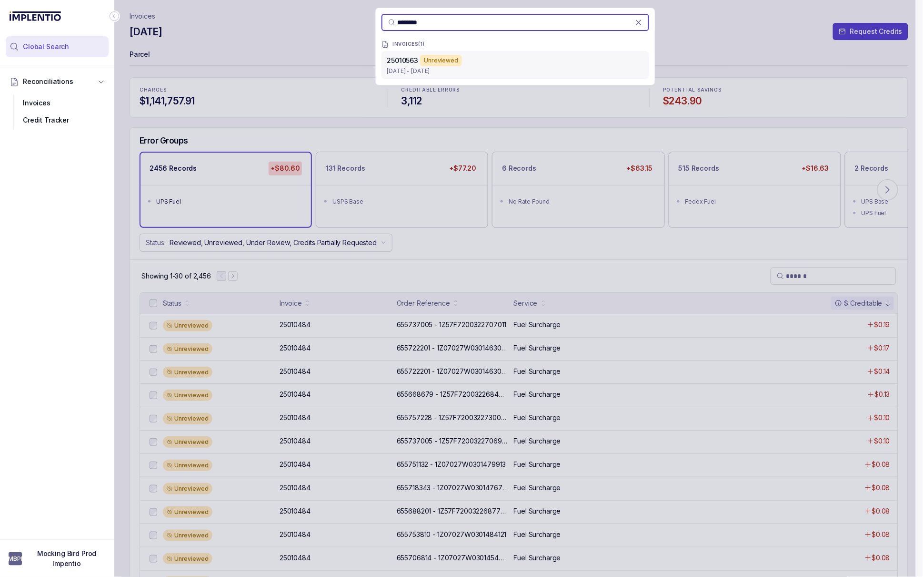
type input "********"
click at [445, 68] on p "Jul 14 - Jul 14, 2025" at bounding box center [515, 71] width 256 height 10
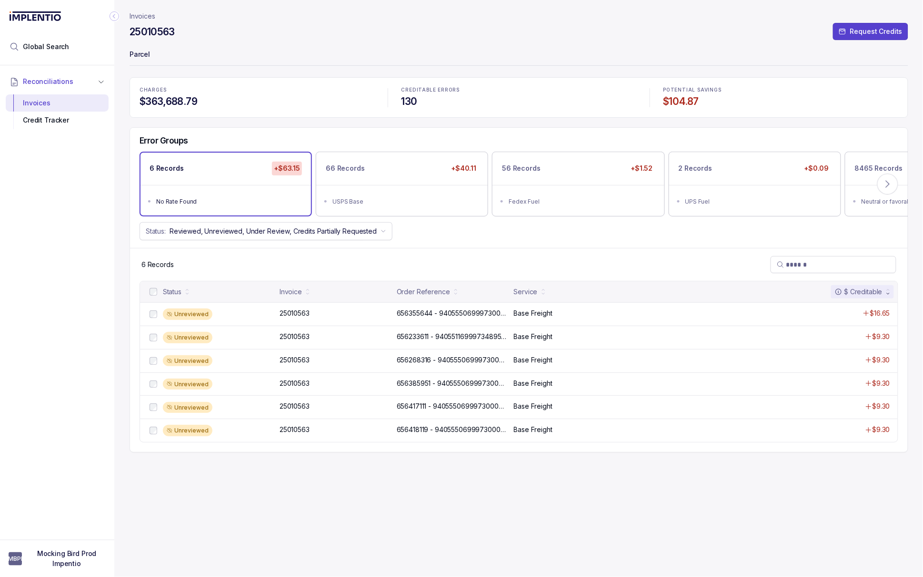
click at [143, 17] on p "Invoices" at bounding box center [143, 16] width 26 height 10
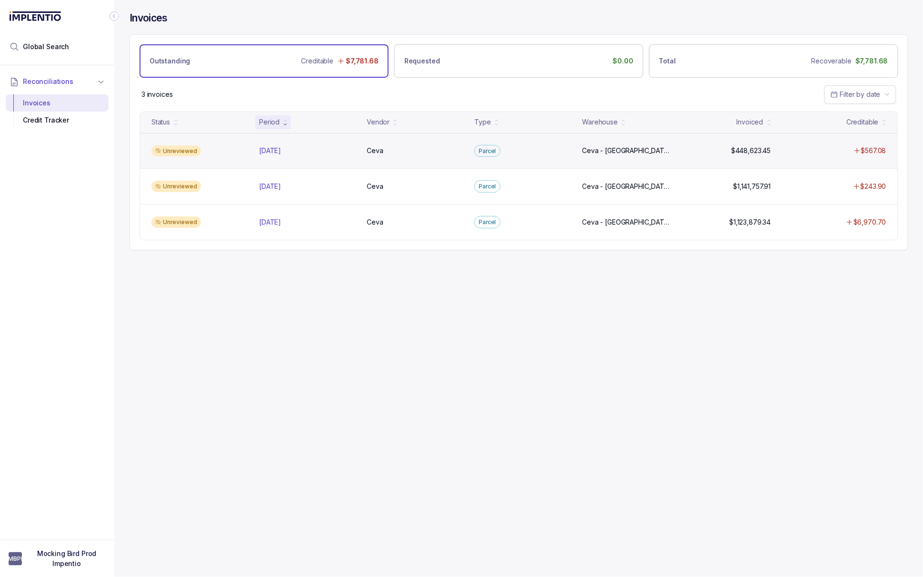
click at [233, 151] on div "Unreviewed" at bounding box center [200, 150] width 104 height 11
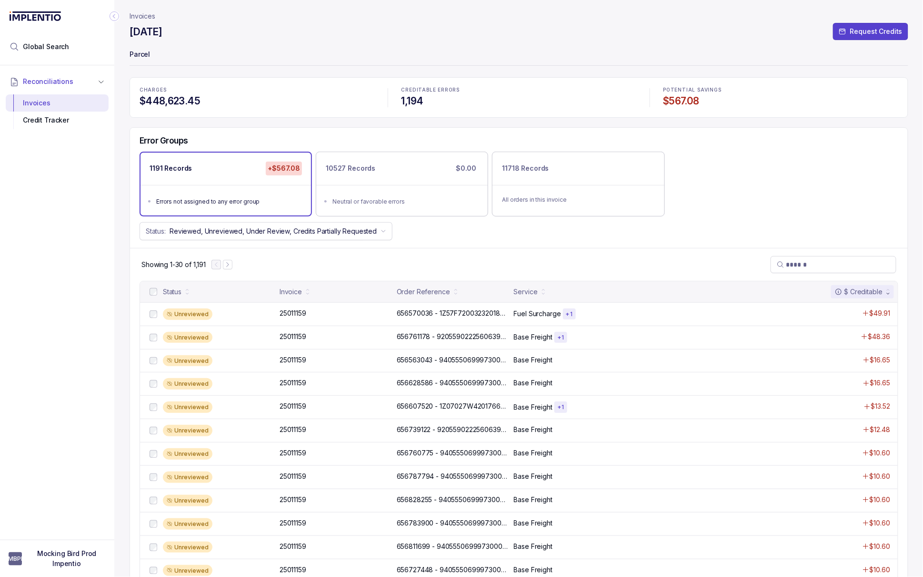
click at [145, 15] on p "Invoices" at bounding box center [143, 16] width 26 height 10
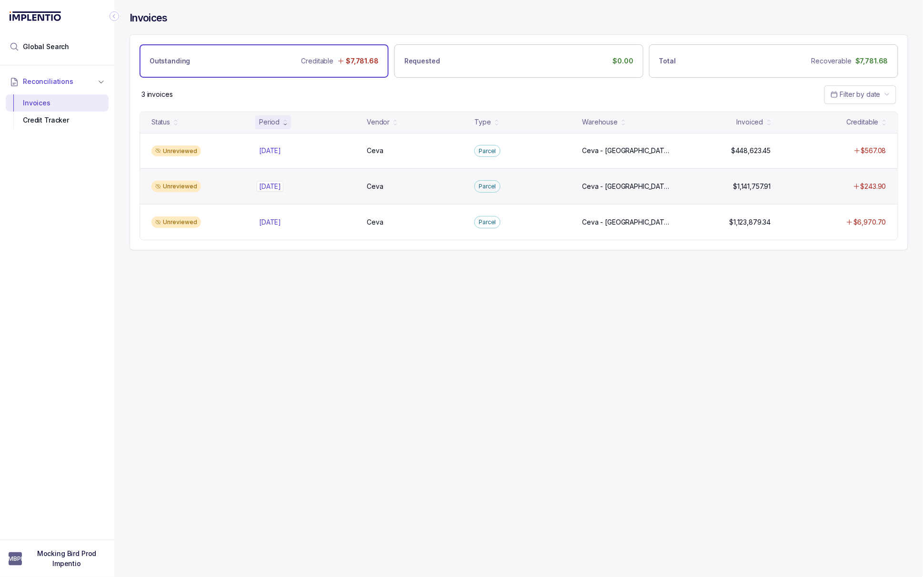
click at [280, 189] on div "[DATE] [DATE]" at bounding box center [270, 187] width 22 height 10
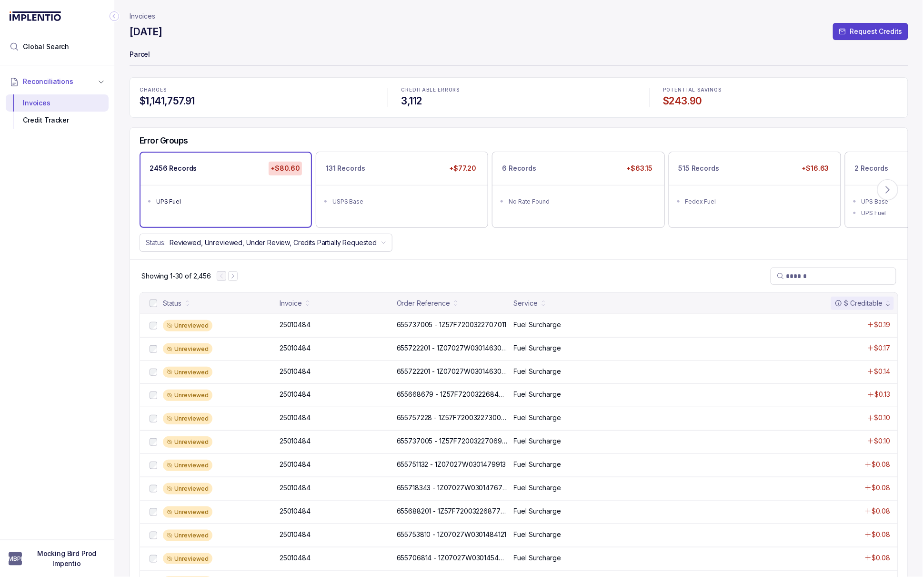
click at [149, 16] on p "Invoices" at bounding box center [143, 16] width 26 height 10
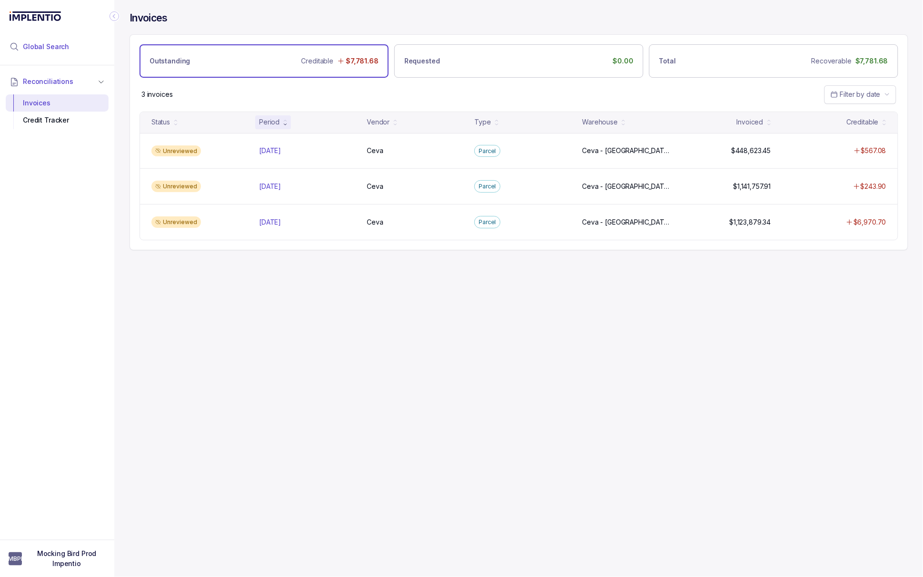
click at [75, 43] on li "Global Search" at bounding box center [57, 46] width 103 height 21
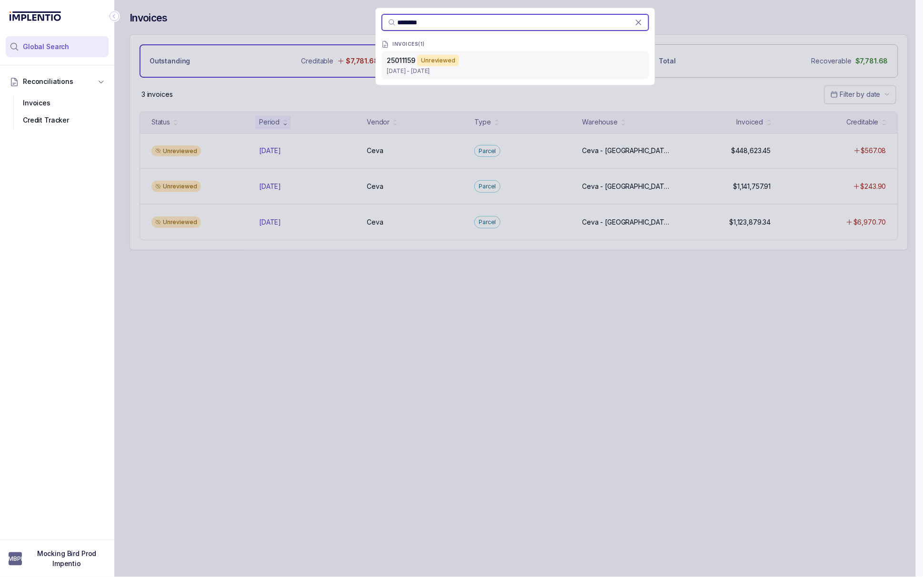
type input "********"
click at [444, 64] on div "Unreviewed" at bounding box center [438, 60] width 42 height 11
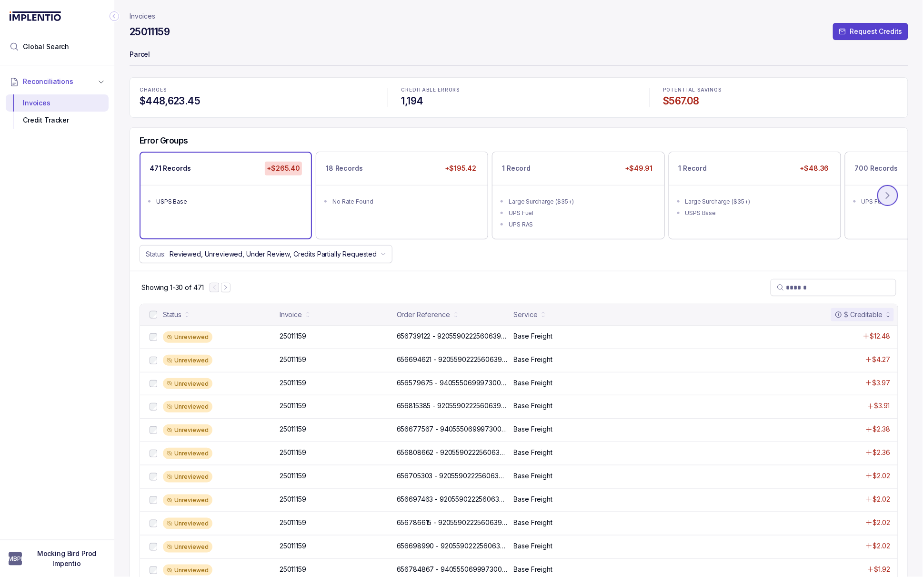
click at [891, 194] on icon at bounding box center [888, 196] width 10 height 10
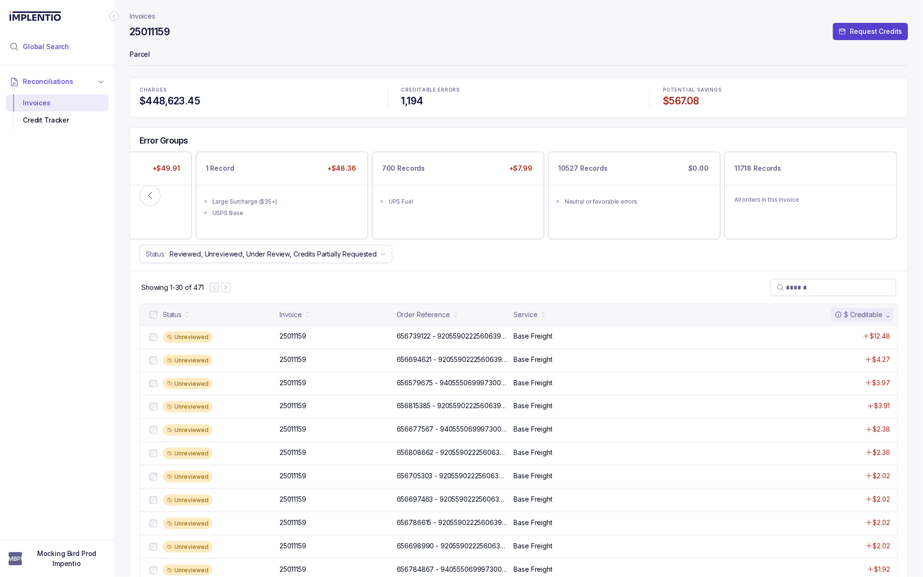
click at [64, 53] on li "Global Search" at bounding box center [57, 46] width 103 height 21
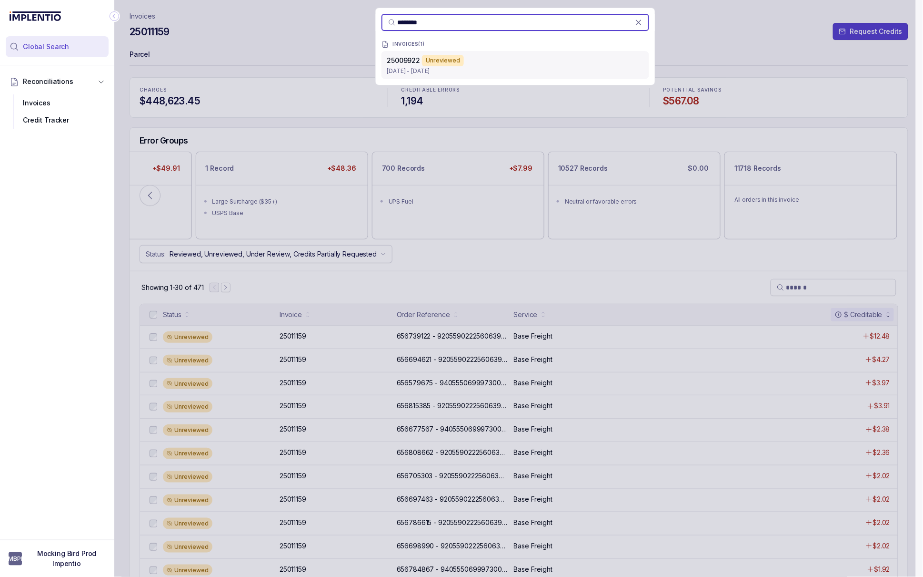
type input "********"
click at [452, 69] on p "May 30 - May 30, 2025" at bounding box center [515, 71] width 256 height 10
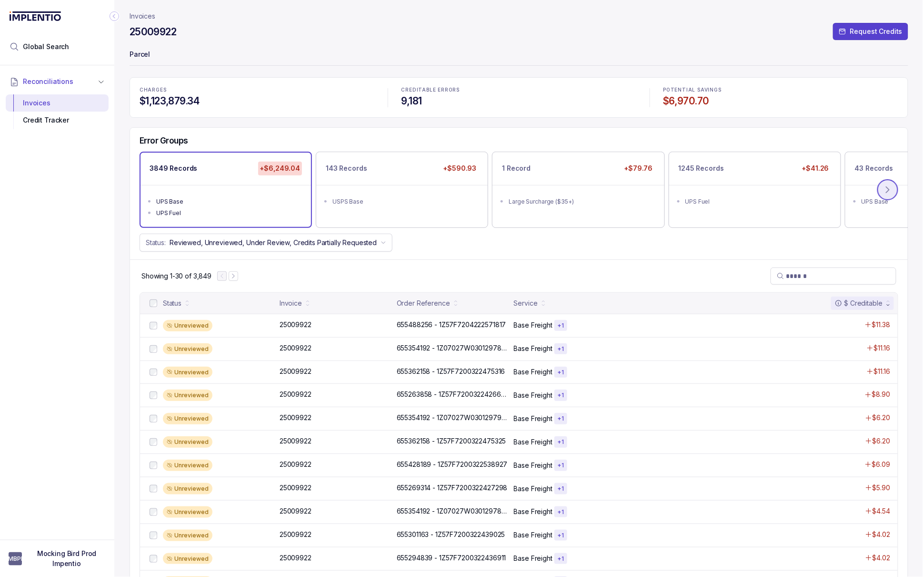
click at [887, 191] on icon at bounding box center [888, 190] width 3 height 6
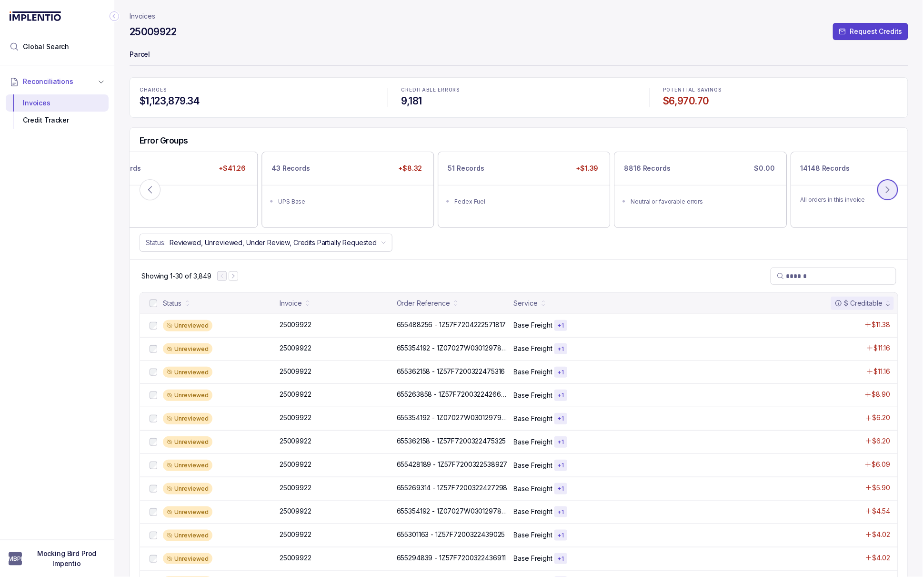
click at [887, 191] on icon at bounding box center [888, 190] width 3 height 6
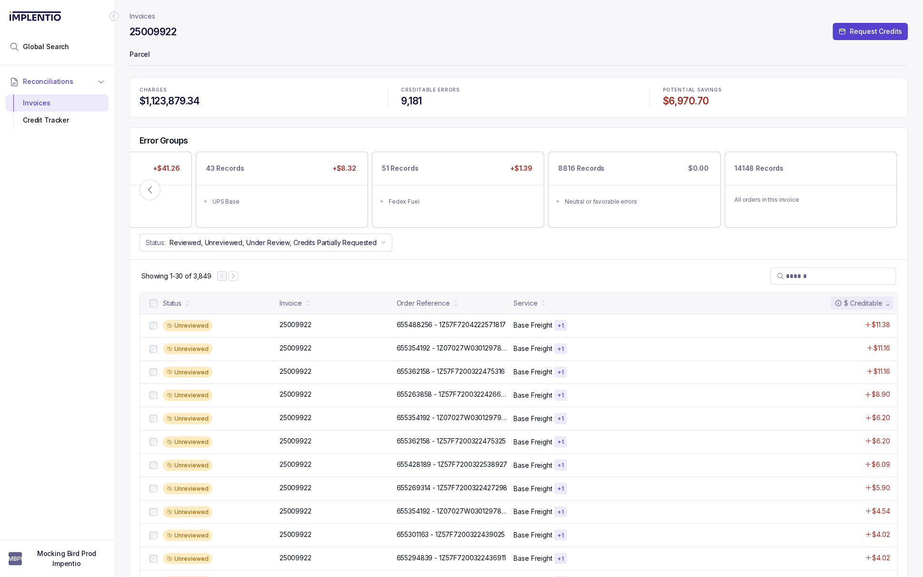
click at [145, 16] on p "Invoices" at bounding box center [143, 16] width 26 height 10
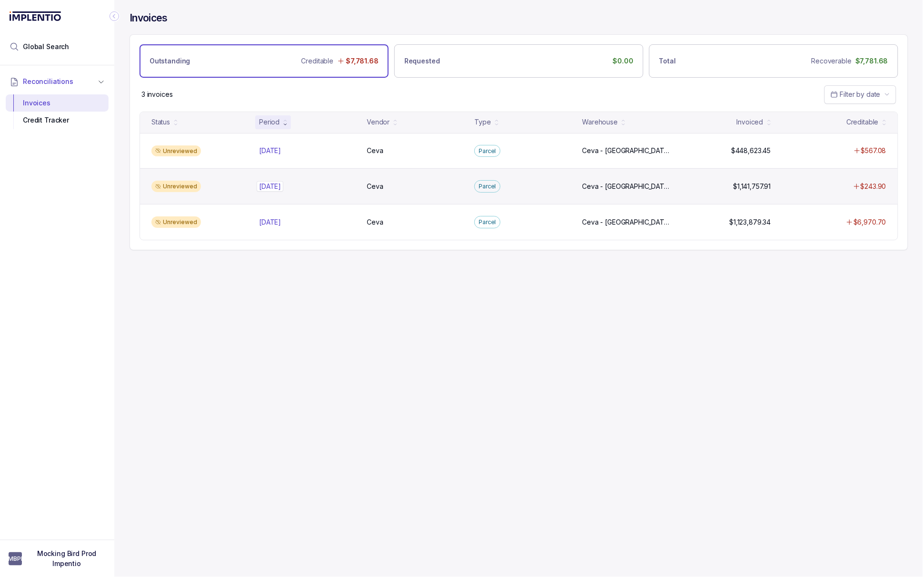
click at [315, 187] on div "[DATE] [DATE]" at bounding box center [307, 187] width 96 height 10
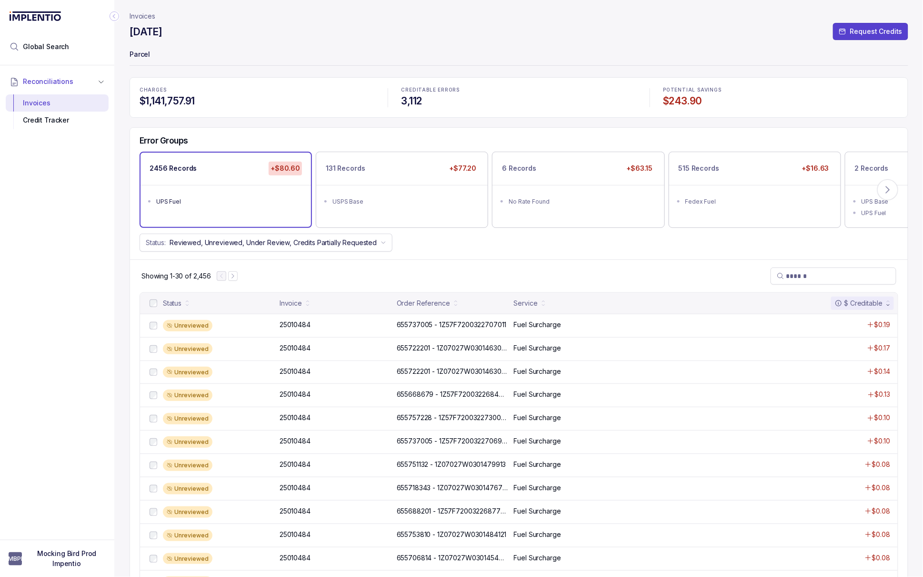
click at [146, 18] on p "Invoices" at bounding box center [143, 16] width 26 height 10
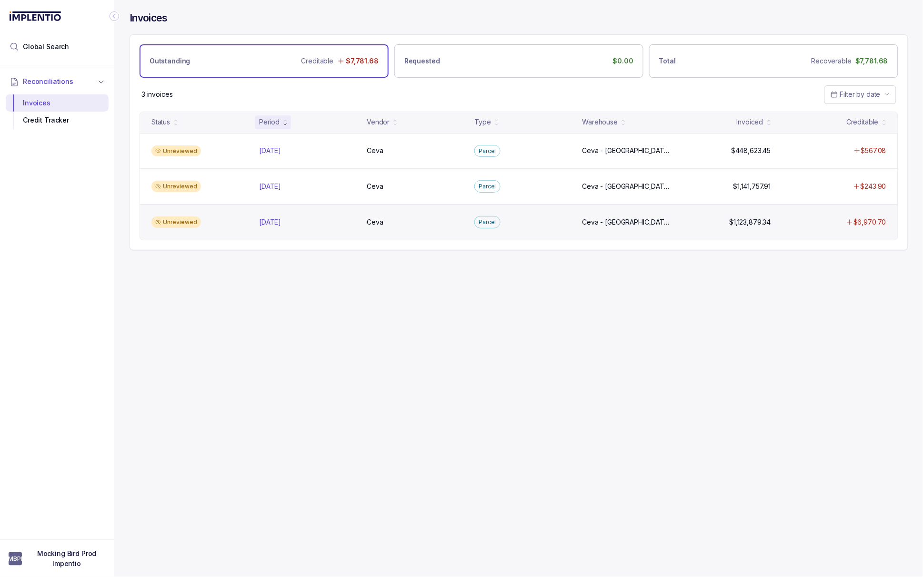
click at [784, 228] on div "Unreviewed [DATE] [DATE] [GEOGRAPHIC_DATA] [GEOGRAPHIC_DATA] [GEOGRAPHIC_DATA],…" at bounding box center [519, 222] width 758 height 36
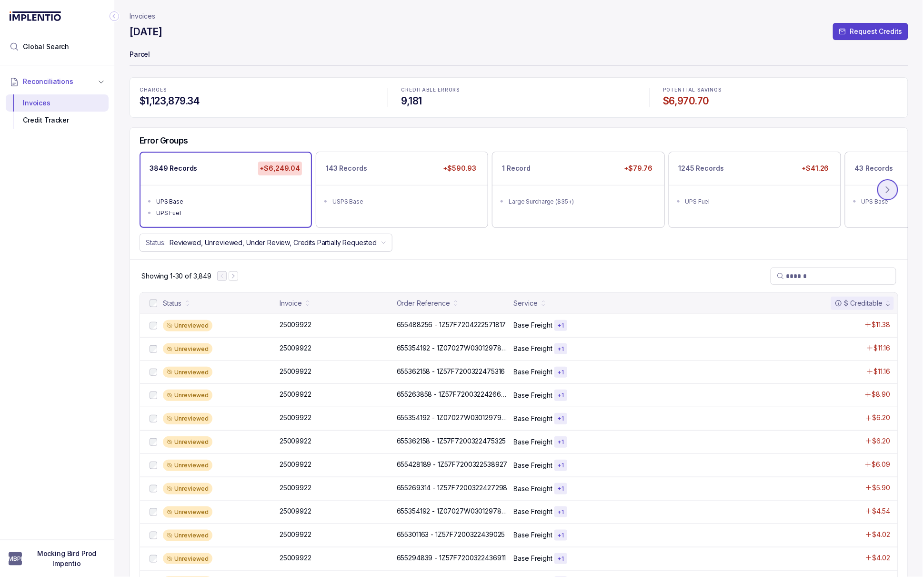
click at [889, 184] on button at bounding box center [888, 189] width 21 height 21
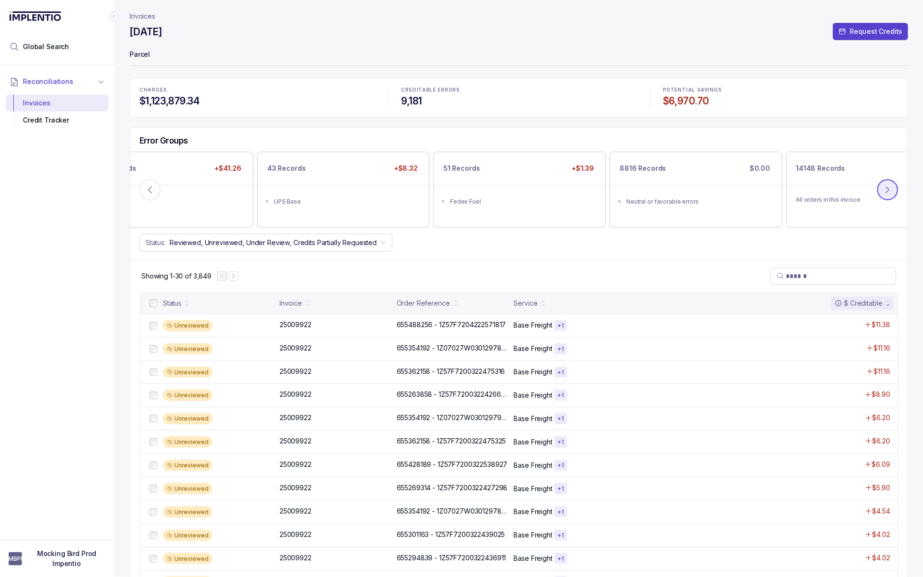
click at [889, 184] on button at bounding box center [888, 189] width 21 height 21
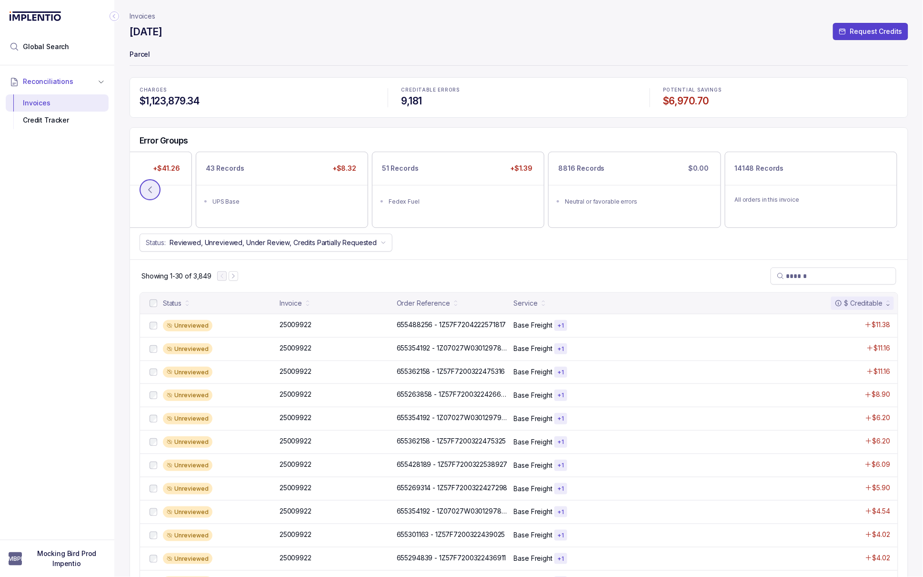
click at [152, 191] on icon at bounding box center [150, 190] width 10 height 10
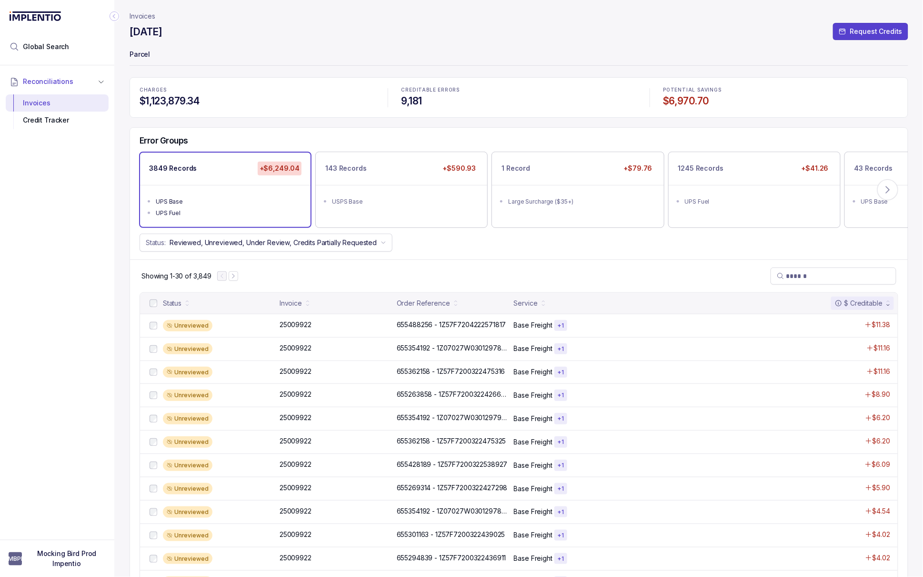
click at [142, 18] on p "Invoices" at bounding box center [143, 16] width 26 height 10
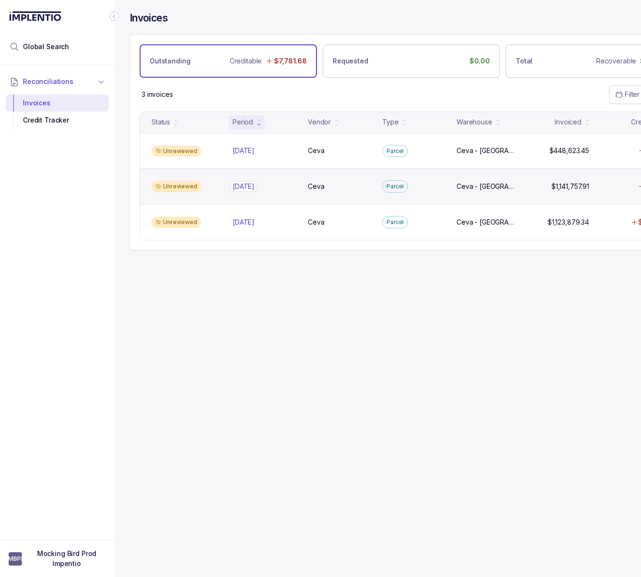
click at [241, 192] on p "[DATE]" at bounding box center [243, 186] width 27 height 10
